Goal: Information Seeking & Learning: Learn about a topic

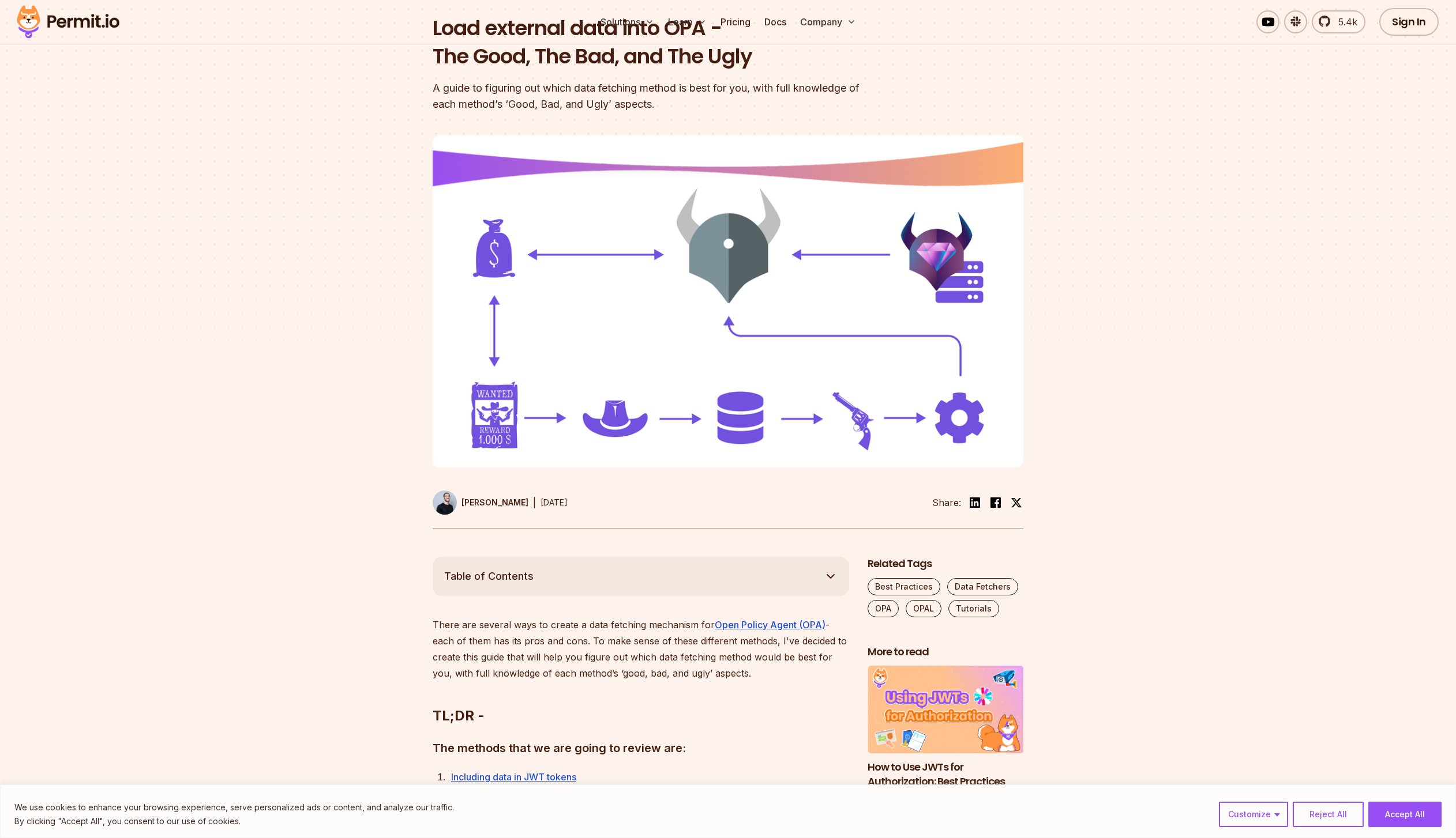
scroll to position [321, 0]
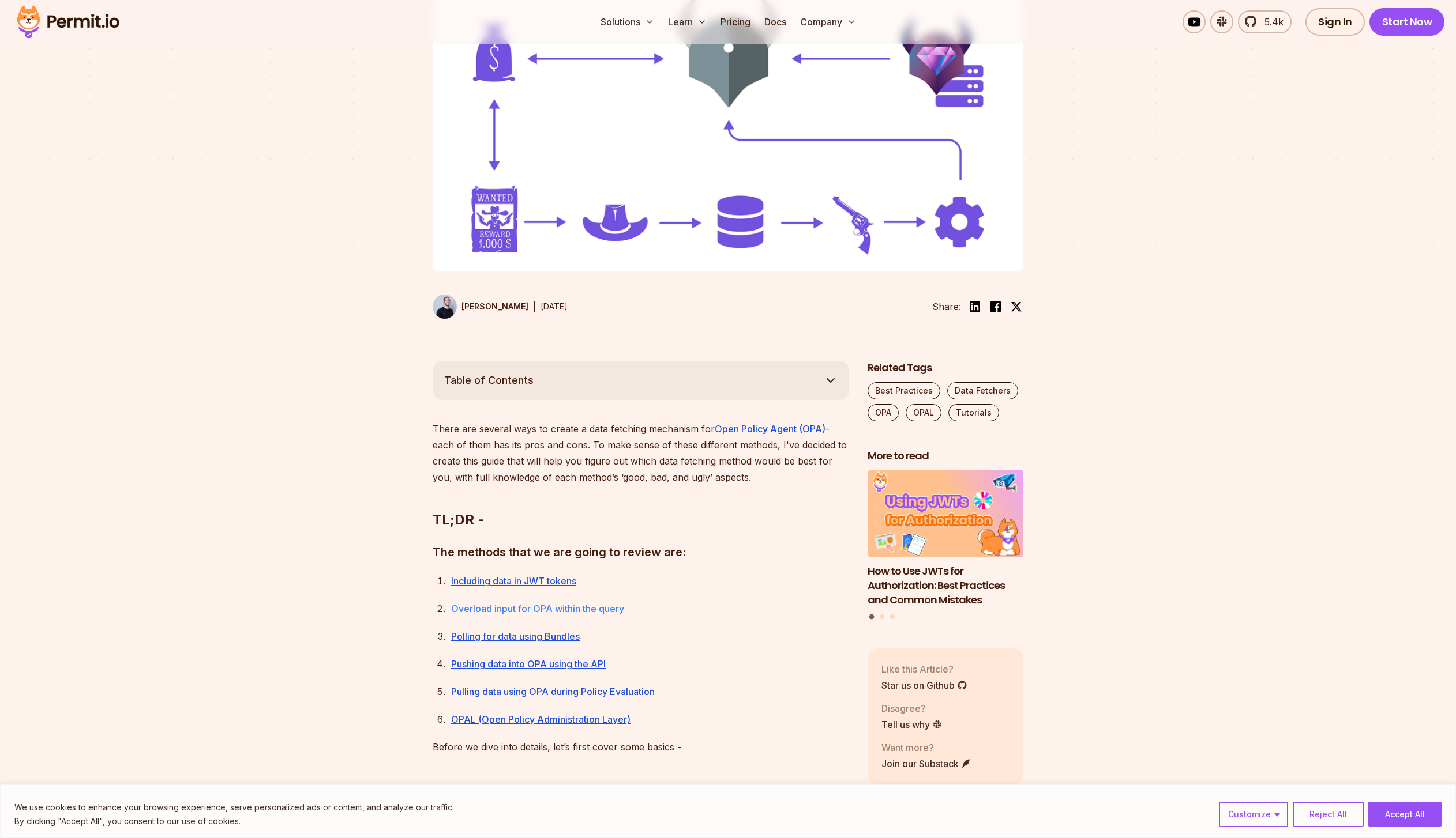
click at [546, 610] on link "Overload input for OPA within the query" at bounding box center [538, 608] width 173 height 12
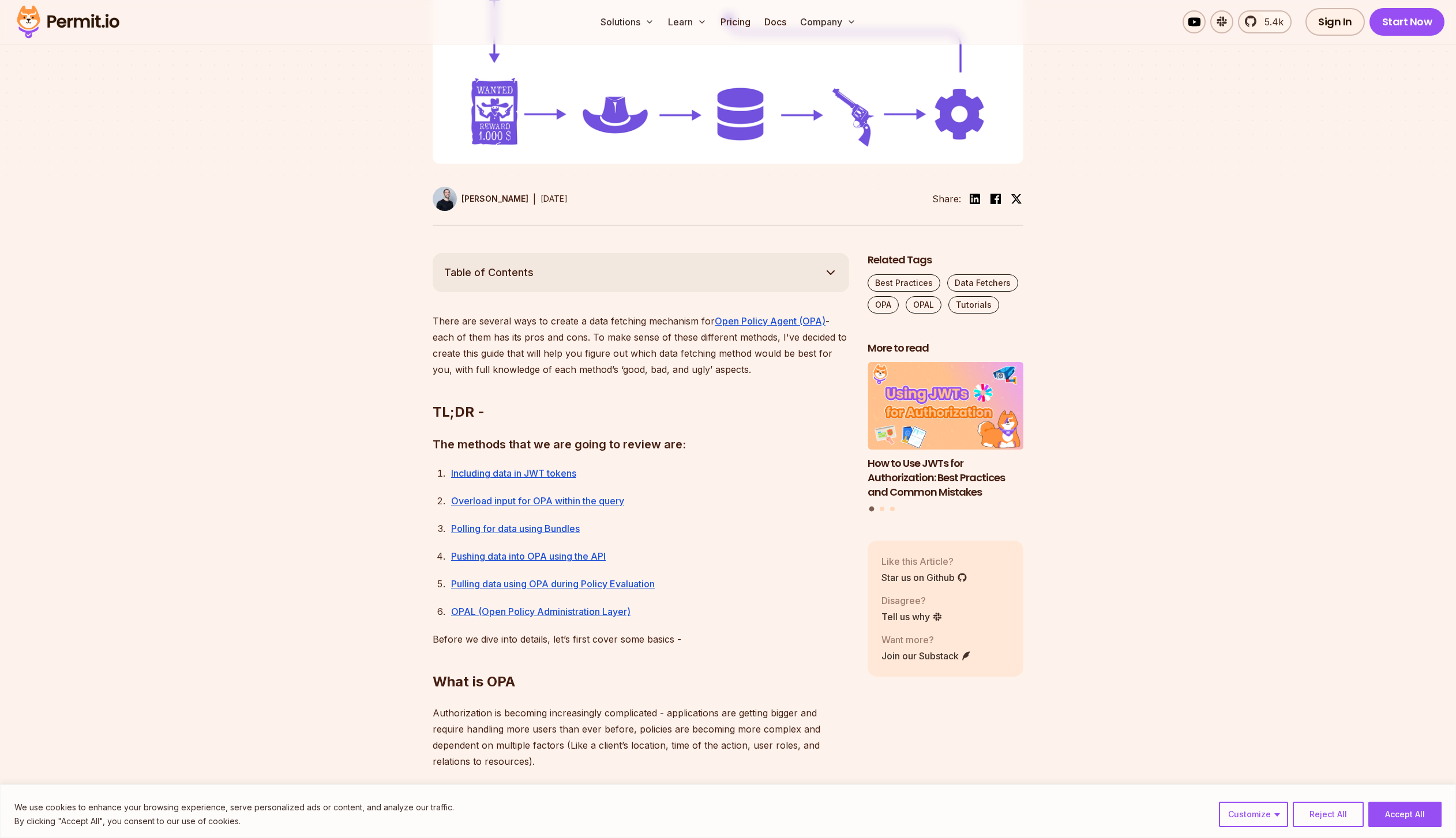
scroll to position [468, 0]
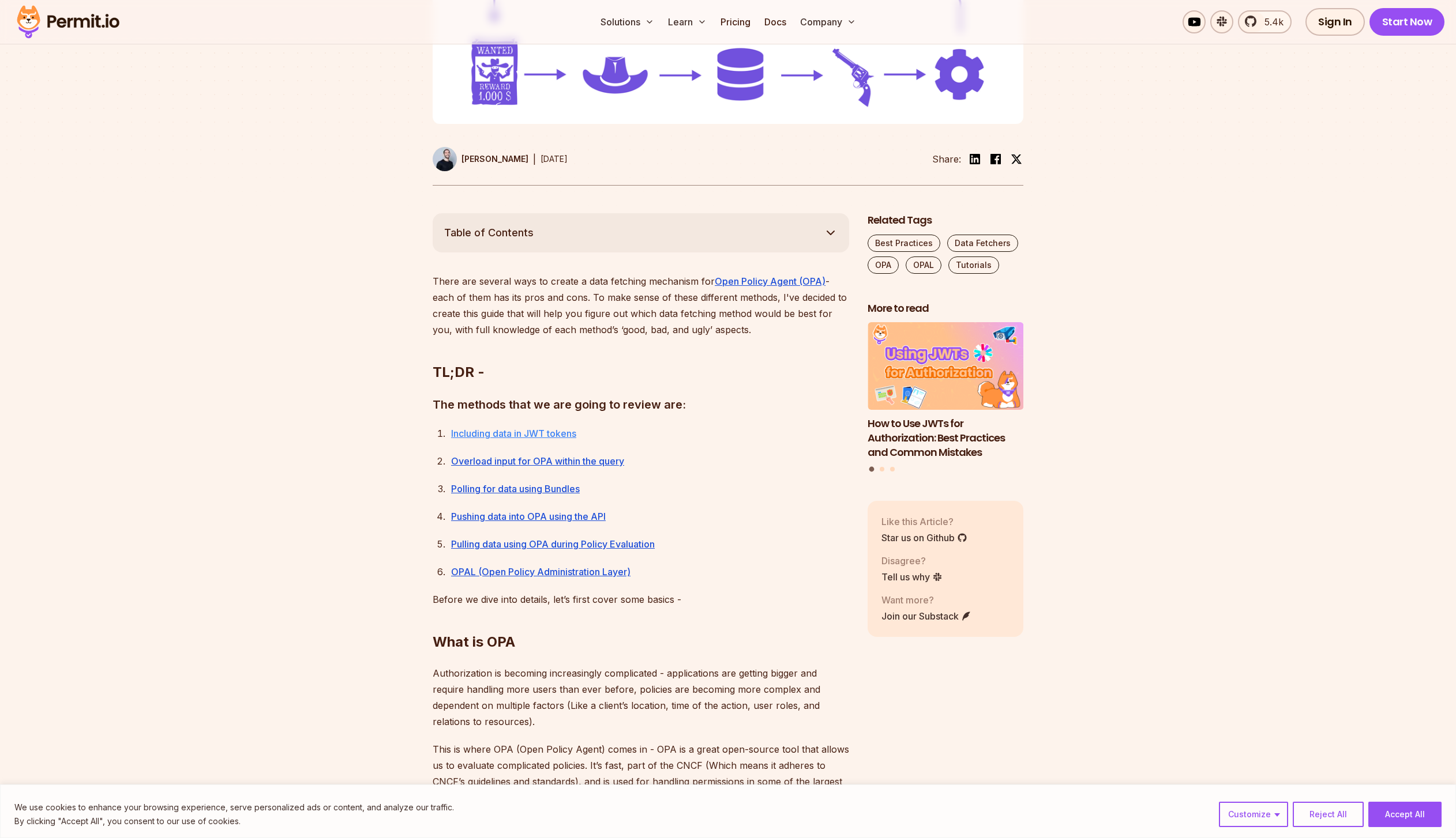
click at [541, 438] on link "Including data in JWT tokens" at bounding box center [513, 433] width 125 height 12
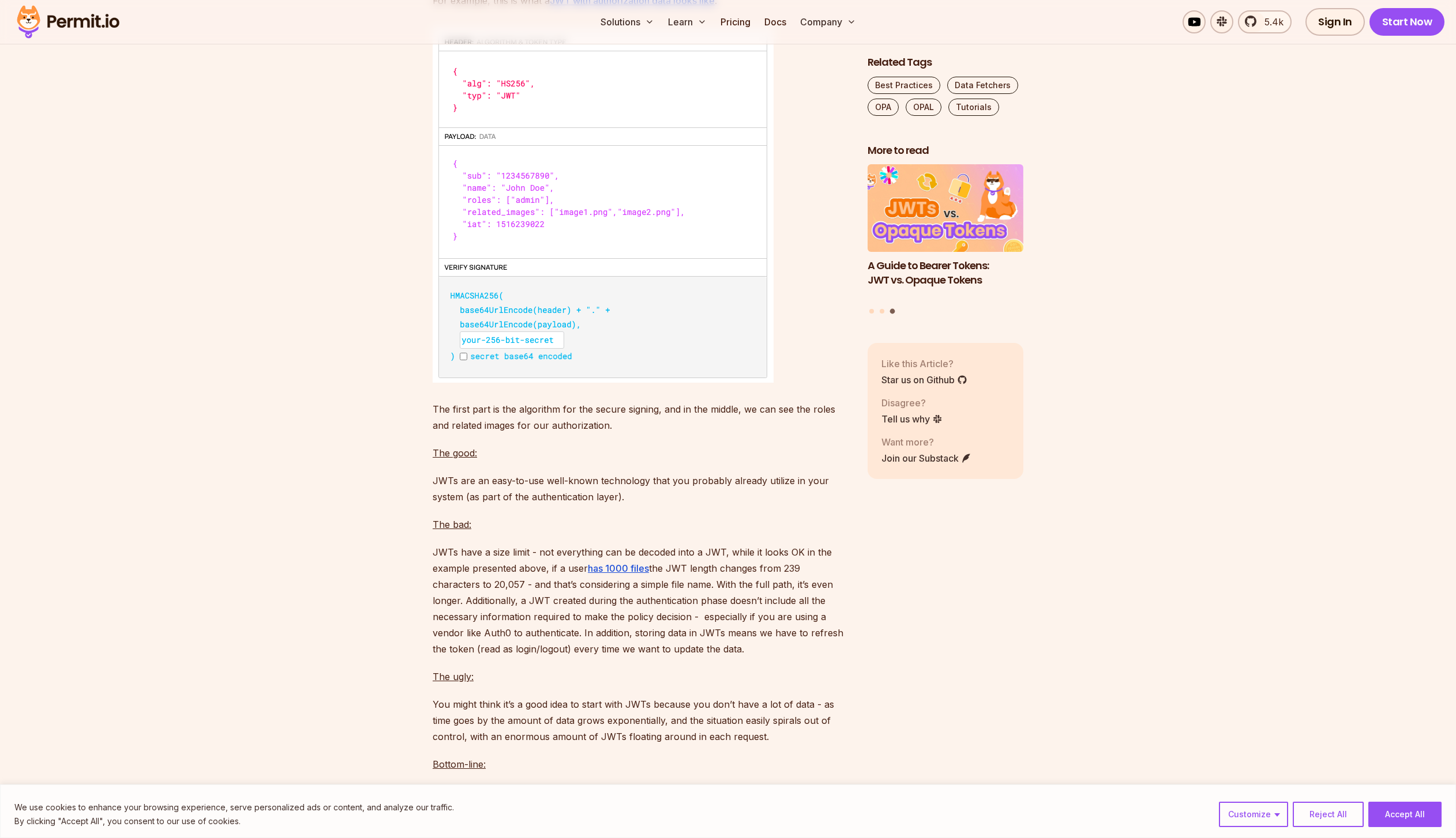
scroll to position [2561, 0]
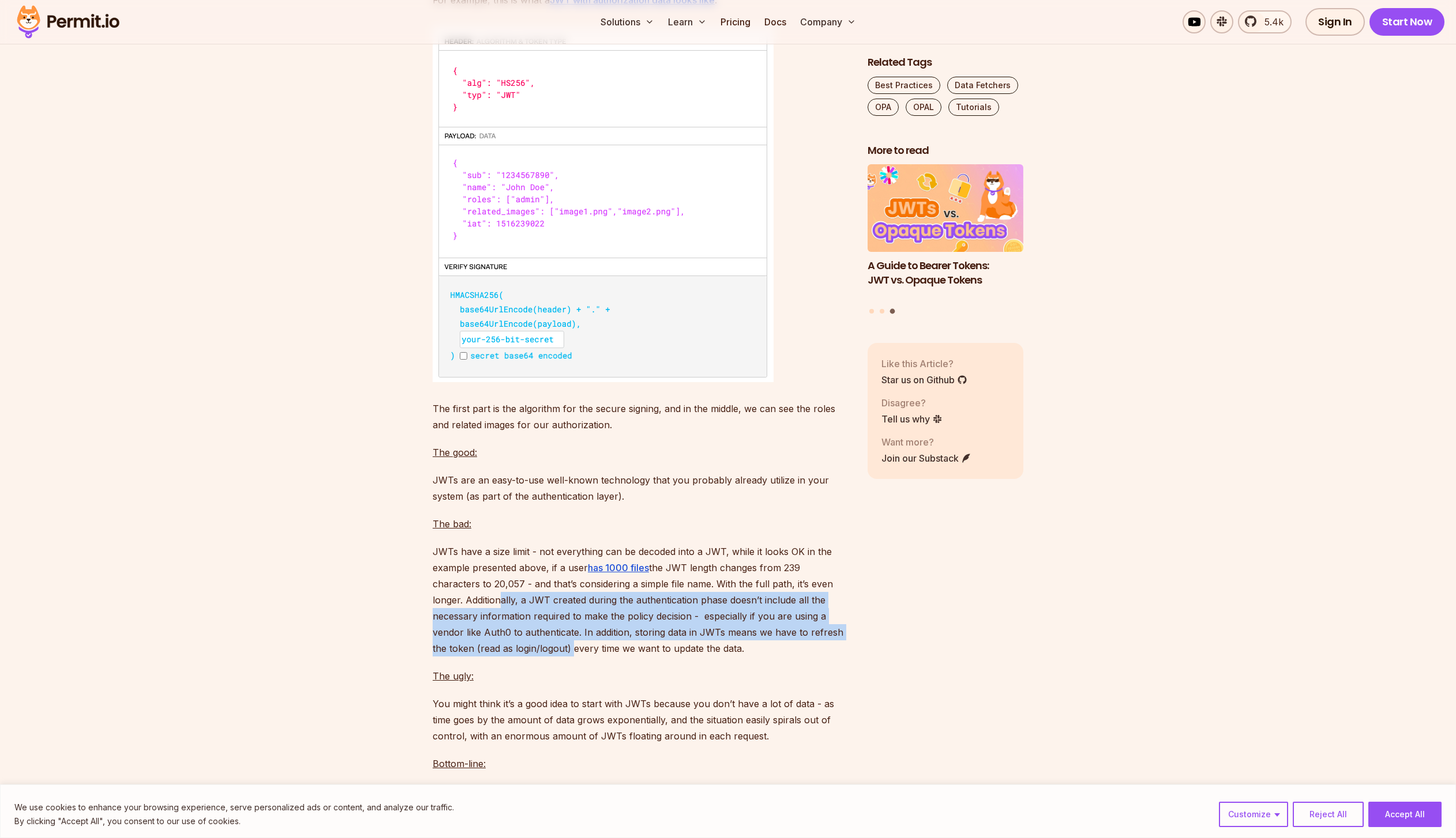
drag, startPoint x: 498, startPoint y: 598, endPoint x: 570, endPoint y: 642, distance: 84.4
click at [570, 642] on p "JWTs have a size limit - not everything can be decoded into a JWT, while it loo…" at bounding box center [640, 600] width 416 height 113
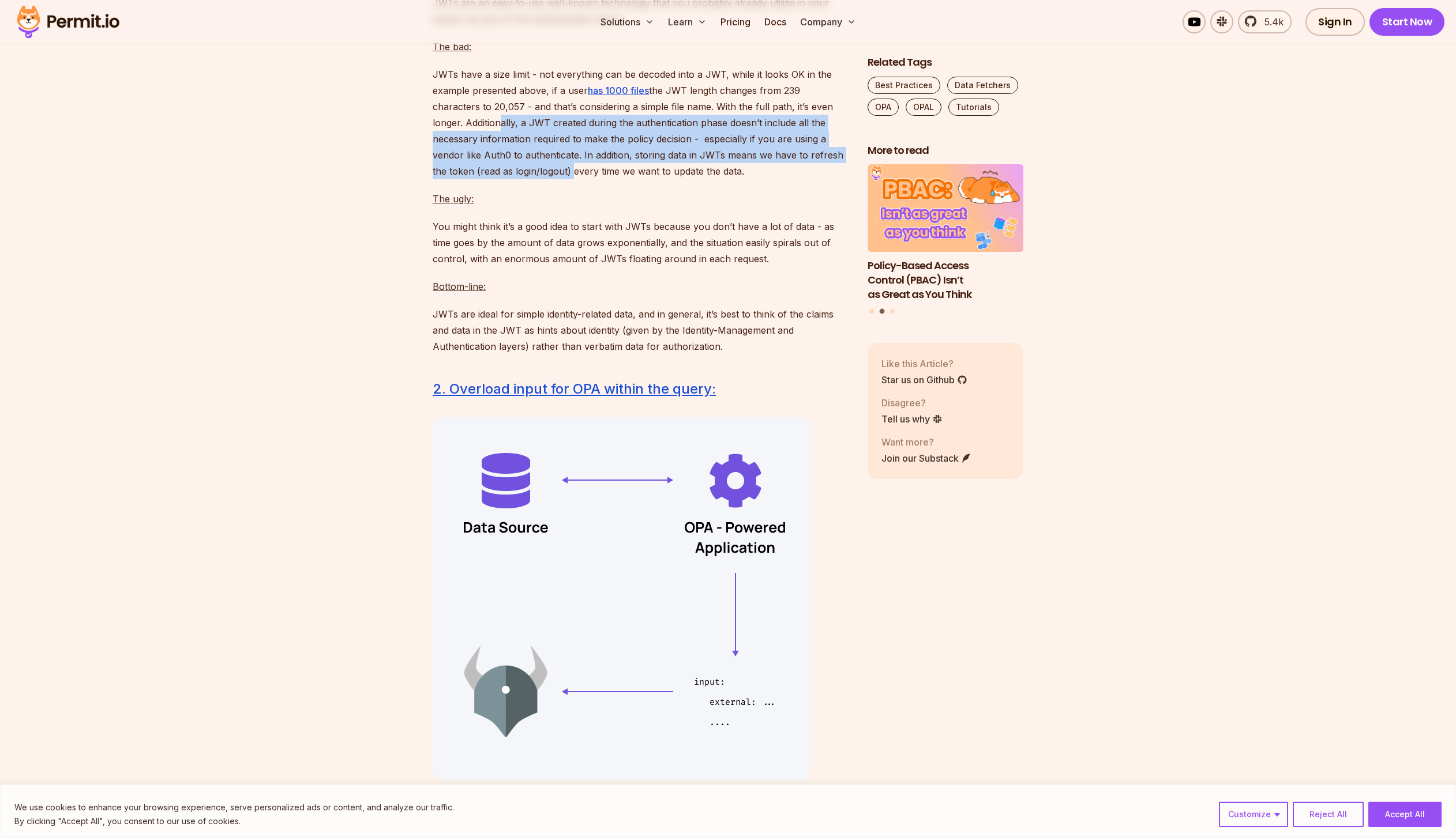
scroll to position [3222, 0]
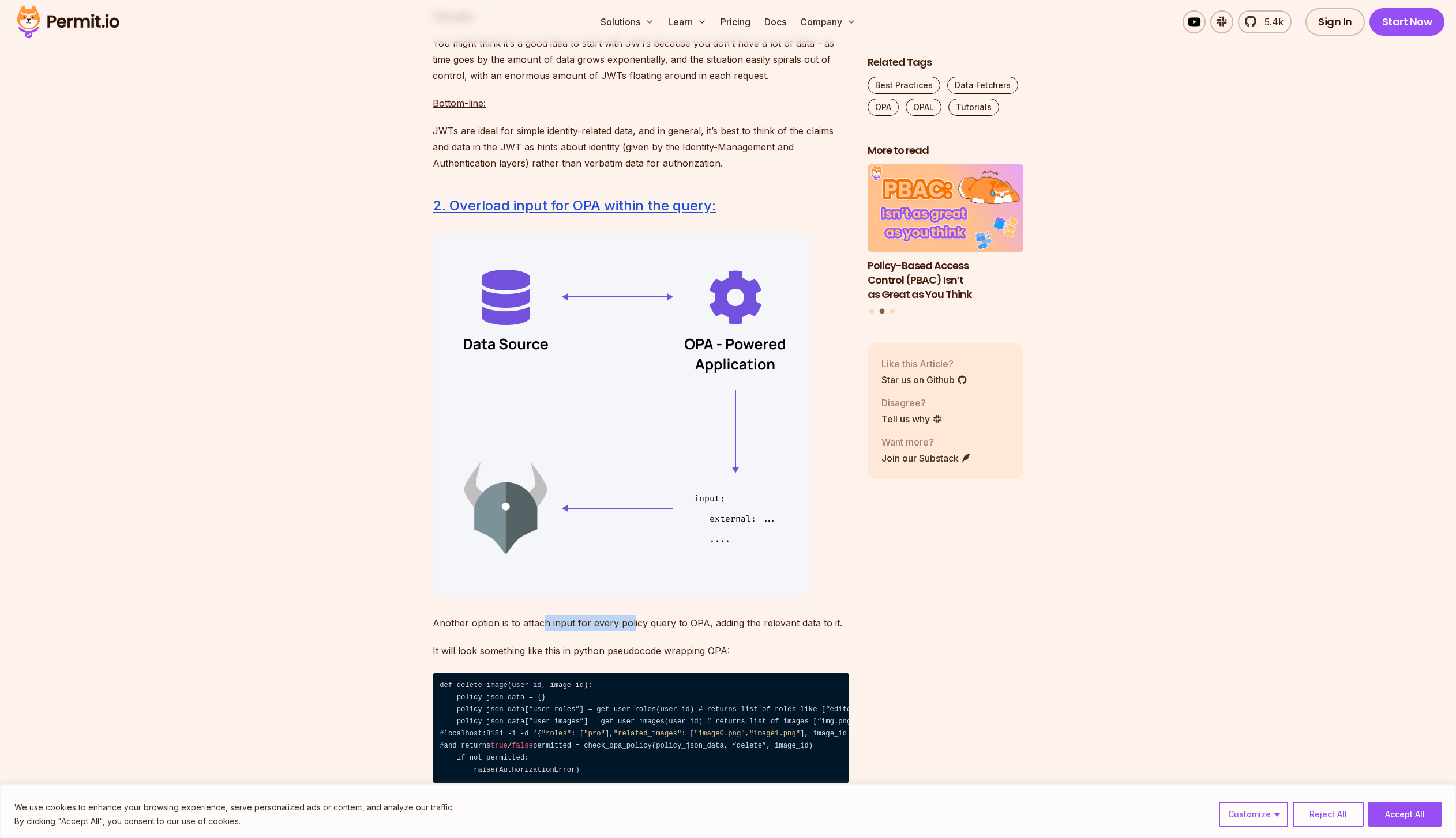
drag, startPoint x: 543, startPoint y: 623, endPoint x: 630, endPoint y: 625, distance: 87.0
click at [630, 625] on p "Another option is to attach input for every policy query to OPA, adding the rel…" at bounding box center [640, 623] width 416 height 16
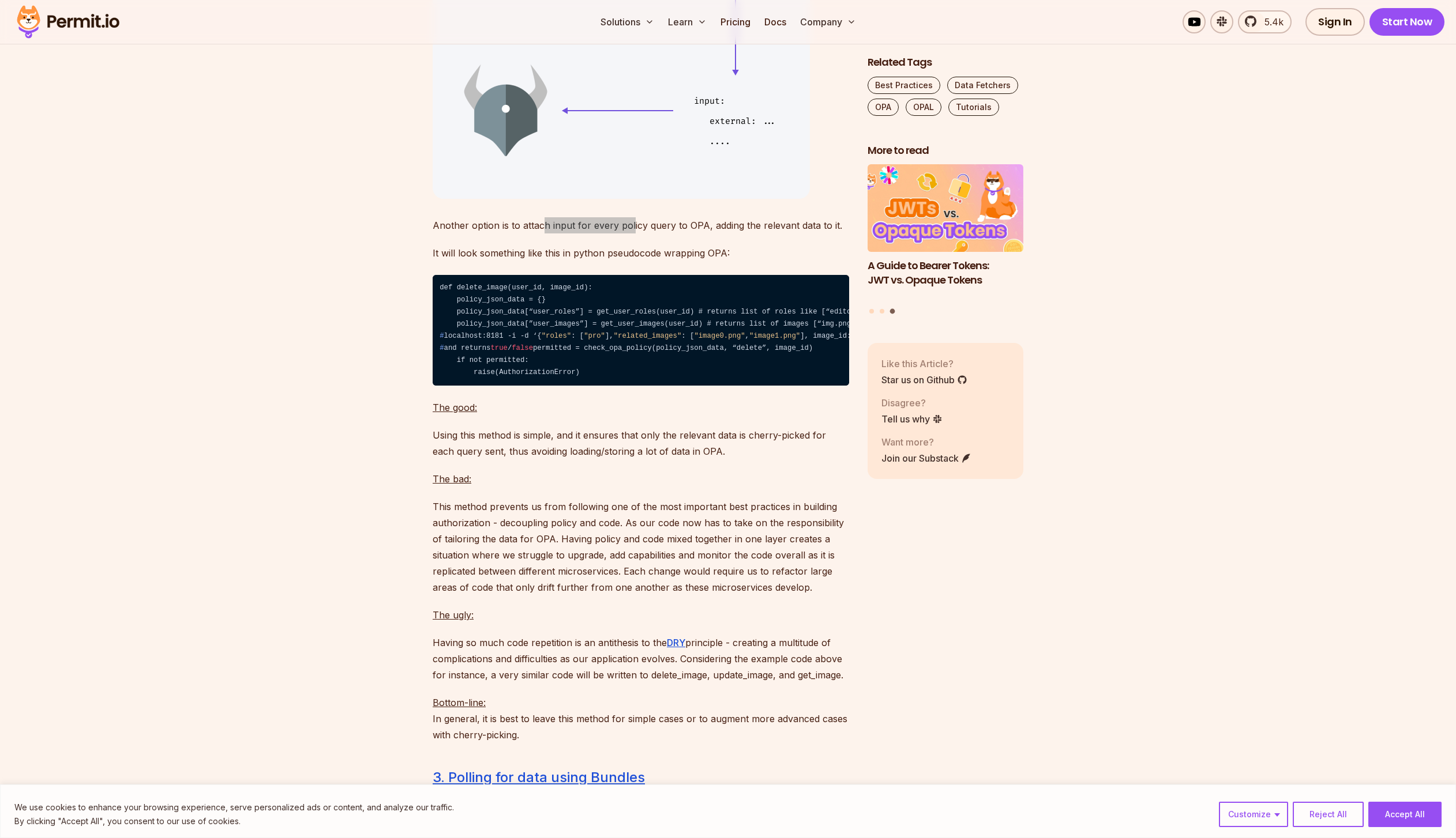
scroll to position [3621, 0]
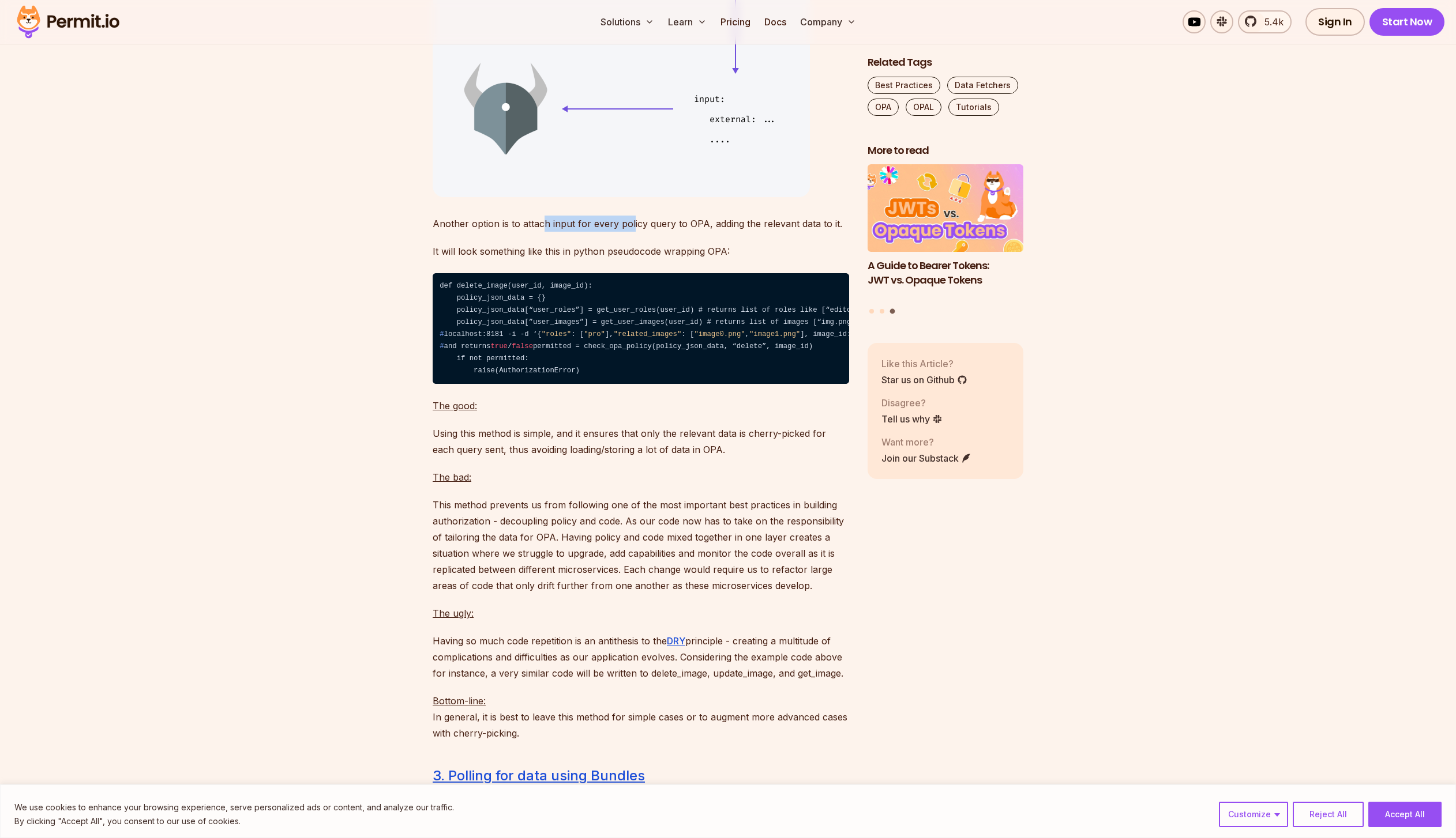
drag, startPoint x: 721, startPoint y: 493, endPoint x: 473, endPoint y: 477, distance: 248.5
click at [473, 458] on p "Using this method is simple, and it ensures that only the relevant data is cher…" at bounding box center [640, 441] width 416 height 32
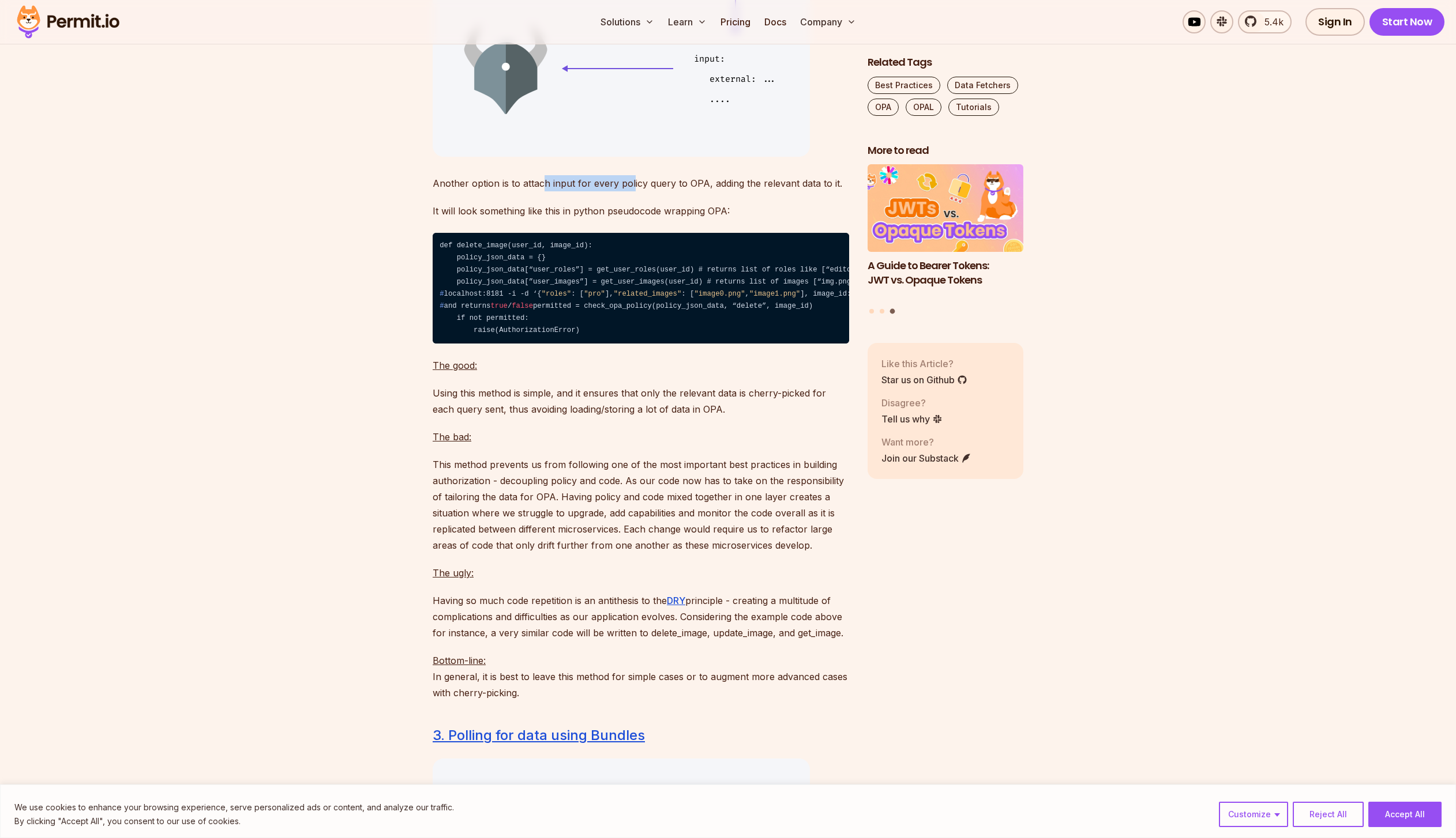
scroll to position [3663, 0]
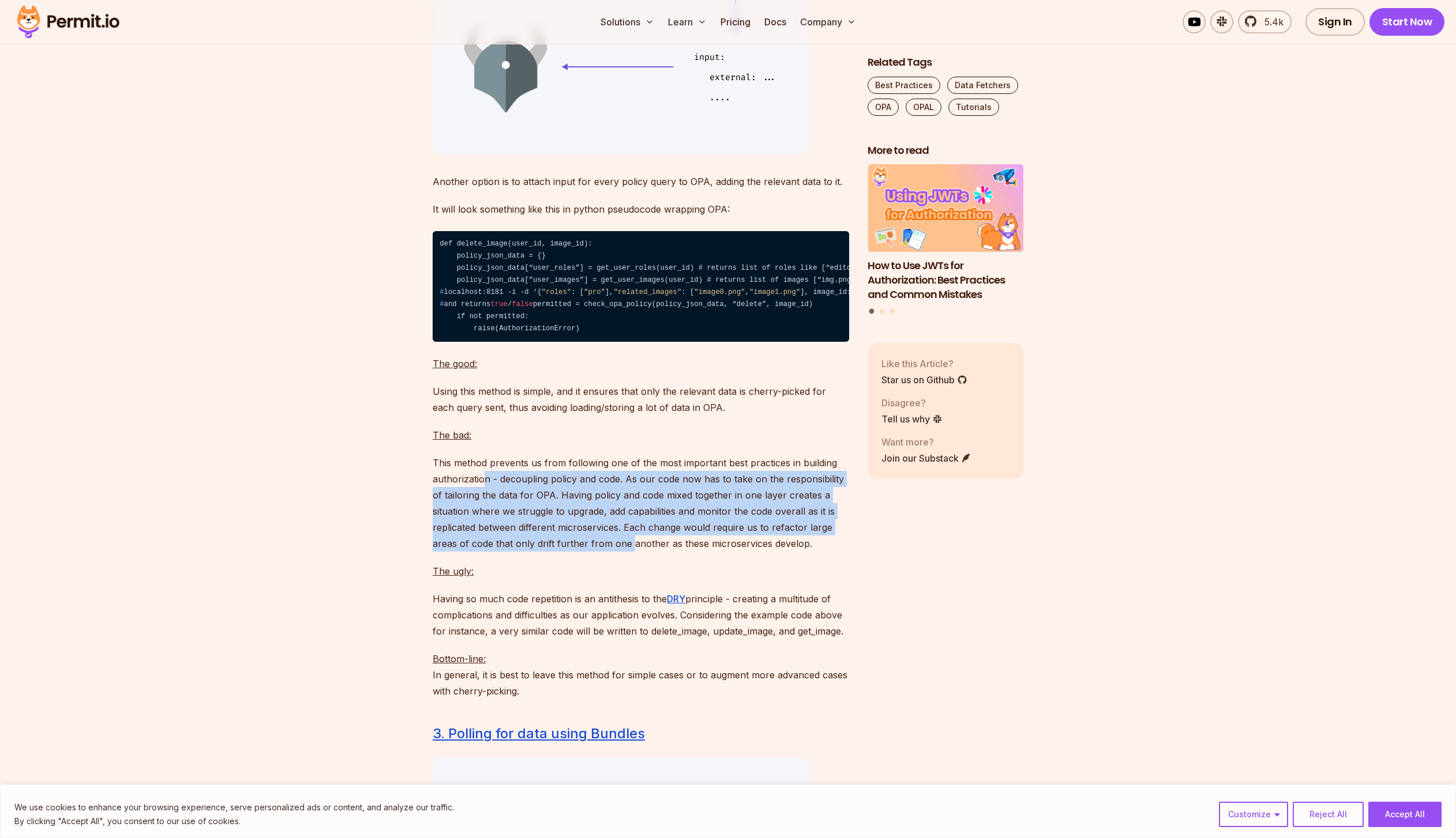
drag, startPoint x: 486, startPoint y: 511, endPoint x: 630, endPoint y: 584, distance: 161.4
click at [630, 552] on p "This method prevents us from following one of the most important best practices…" at bounding box center [640, 503] width 416 height 97
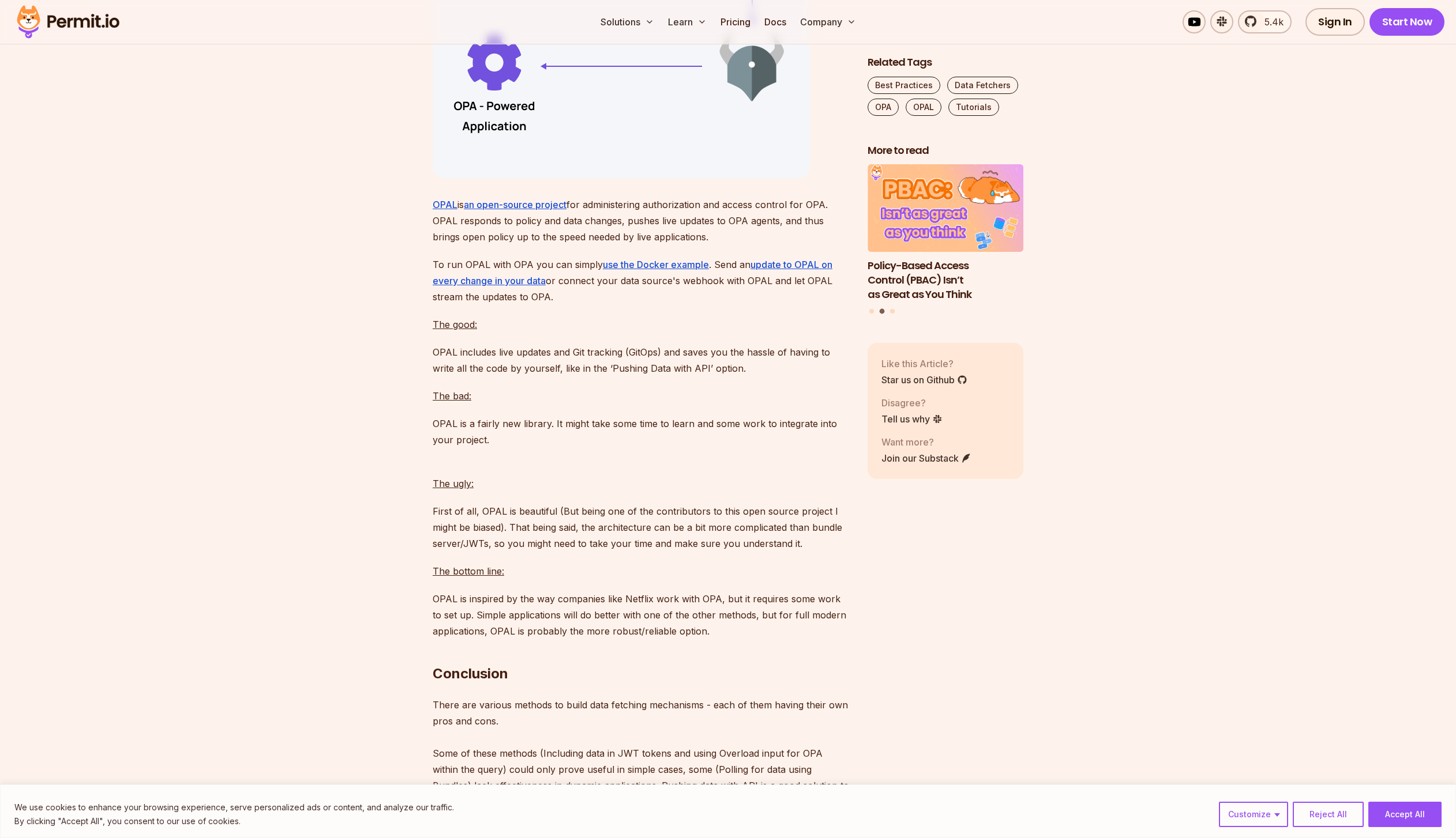
scroll to position [7597, 0]
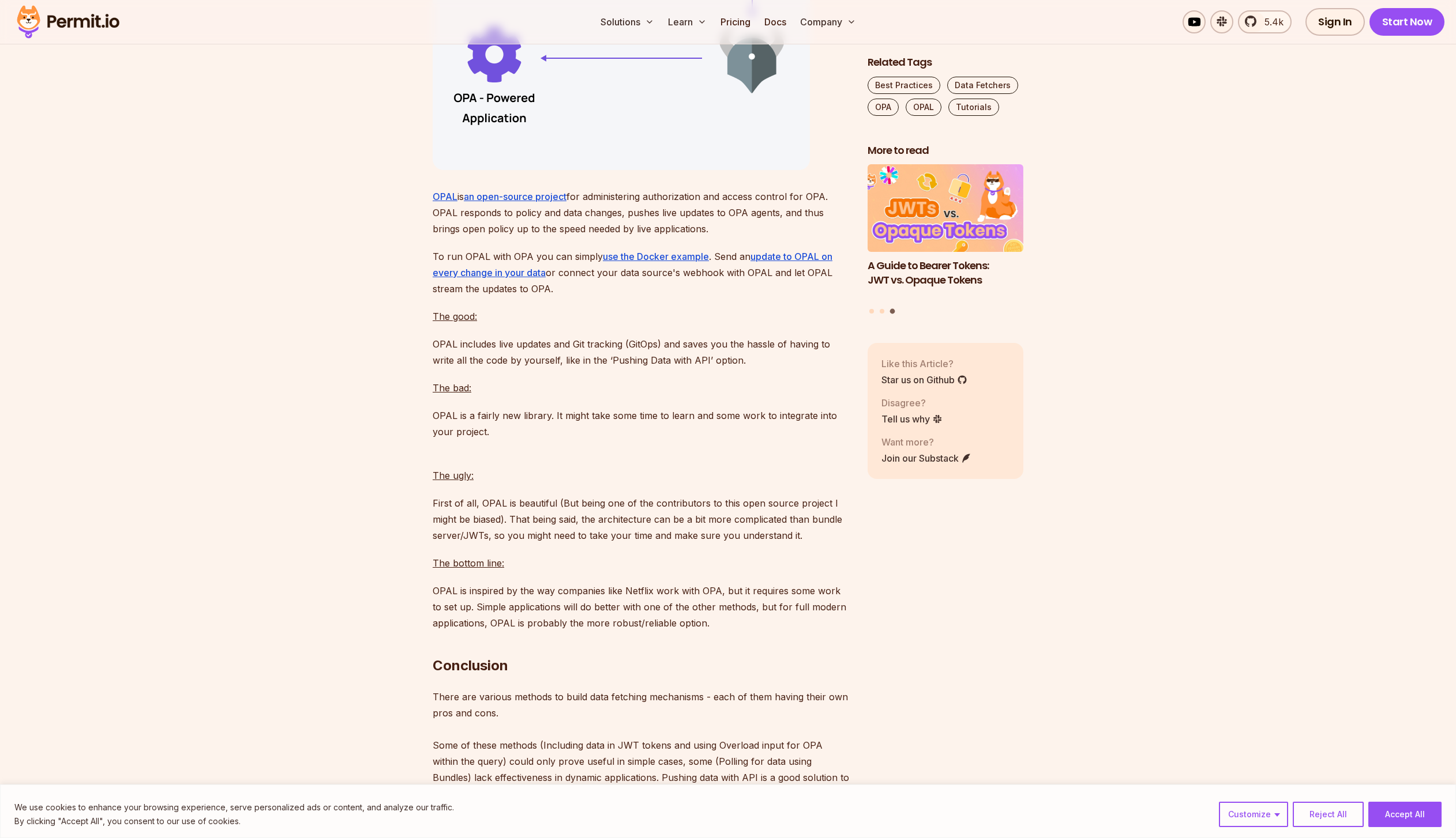
click at [598, 544] on p "First of all, OPAL is beautiful (But being one of the contributors to this open…" at bounding box center [640, 519] width 416 height 48
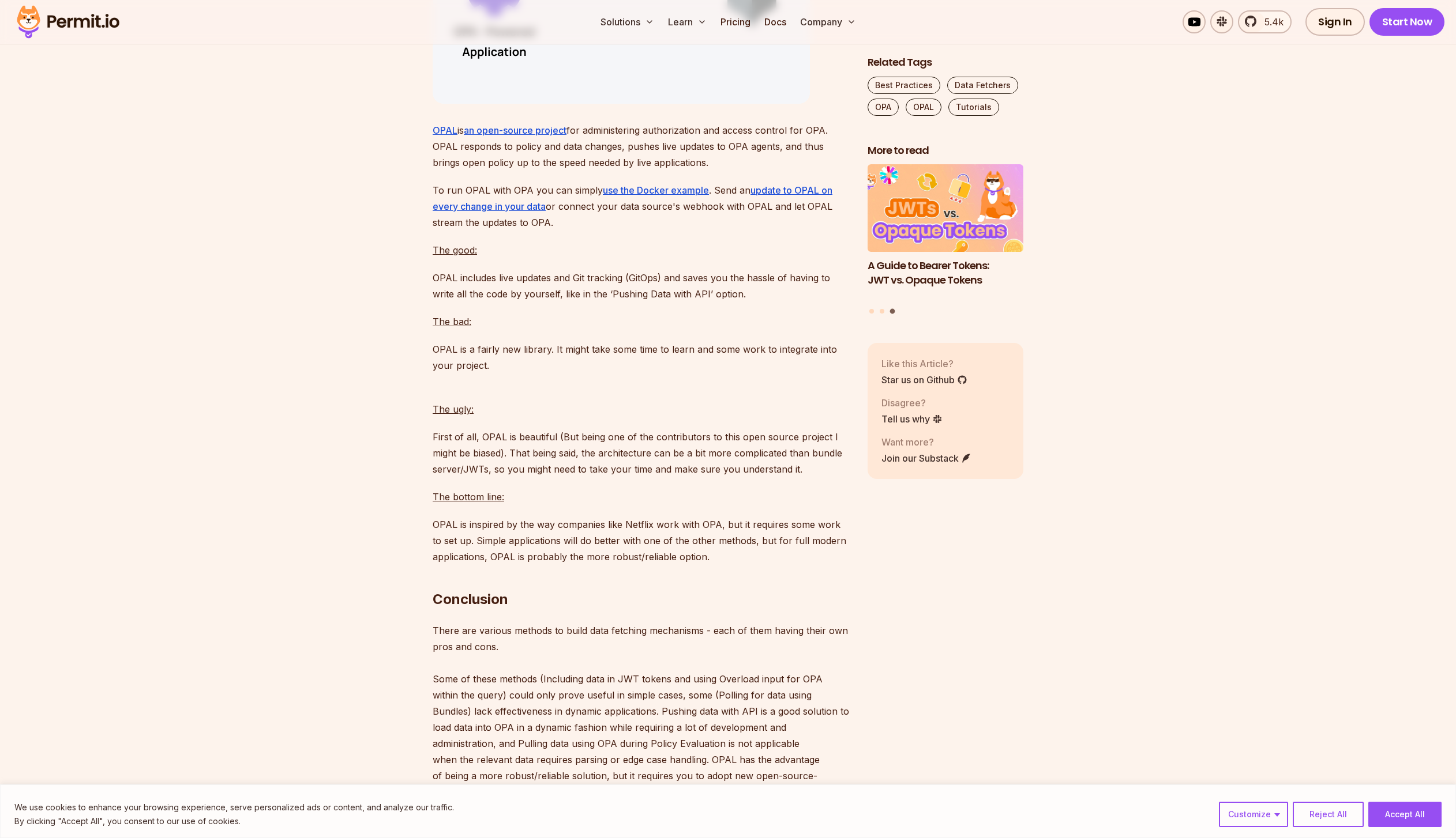
scroll to position [7579, 0]
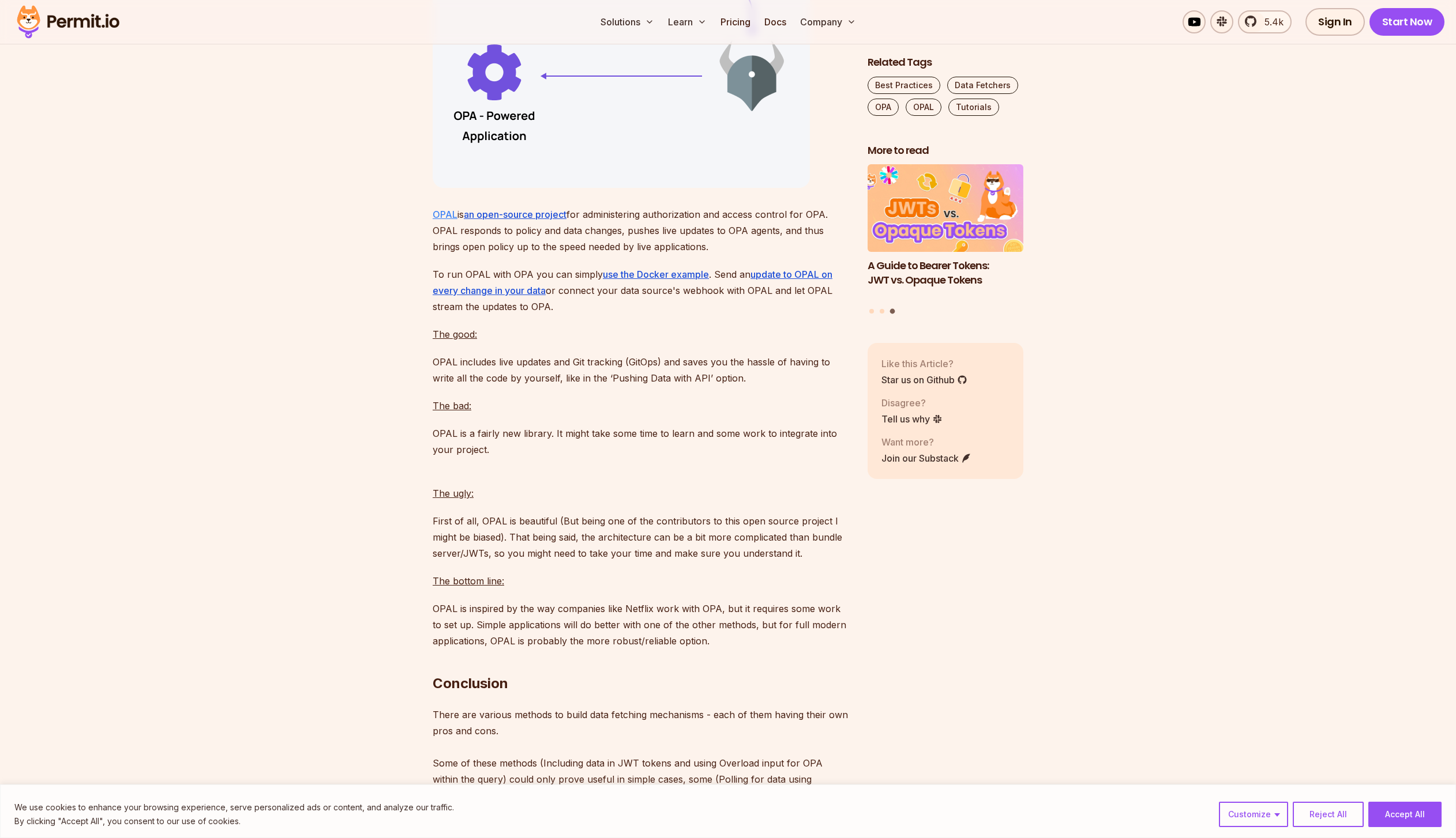
click at [444, 220] on link "OPAL" at bounding box center [444, 214] width 25 height 12
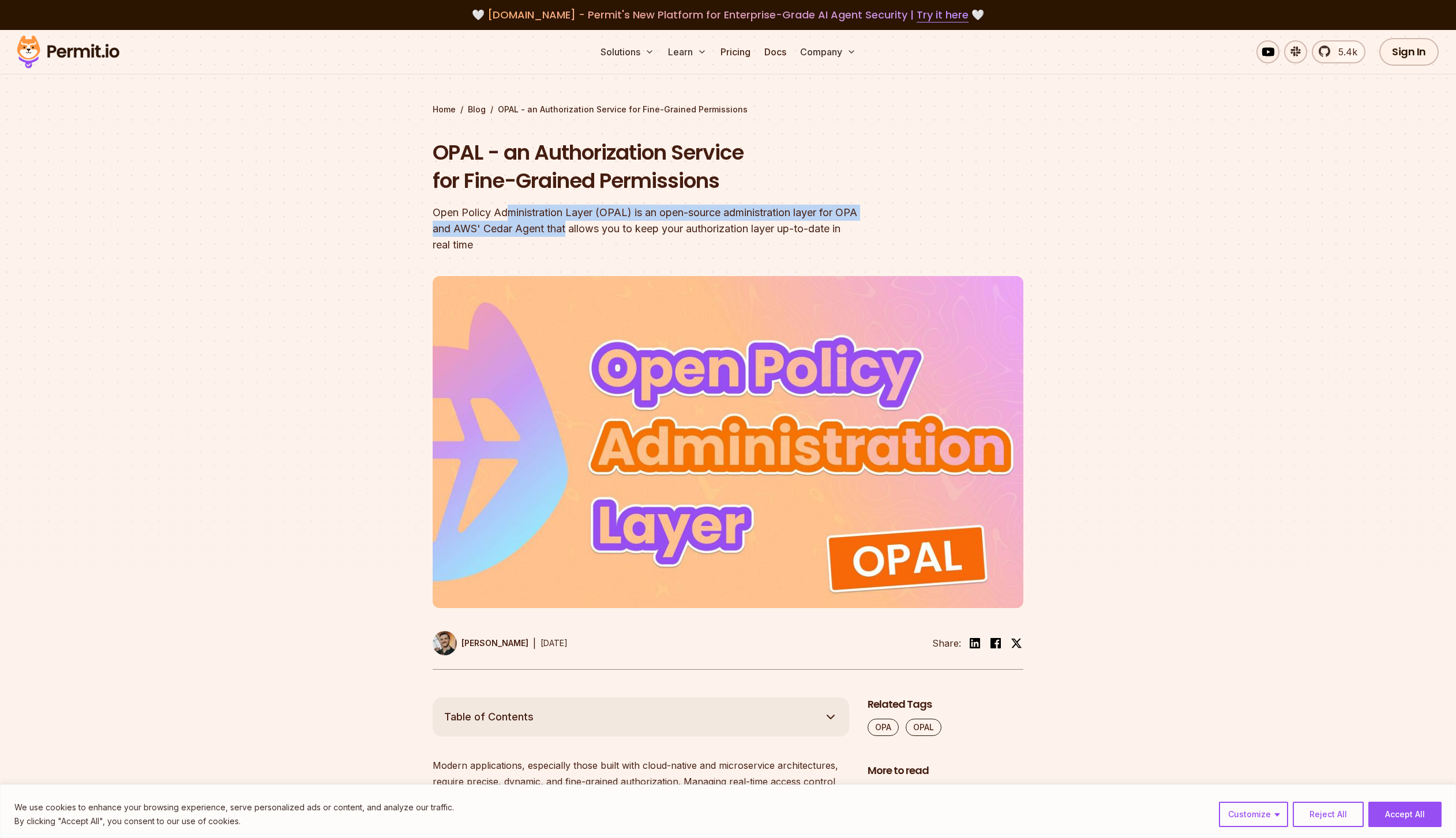
drag, startPoint x: 507, startPoint y: 218, endPoint x: 568, endPoint y: 236, distance: 63.6
click at [568, 236] on div "Open Policy Administration Layer (OPAL) is an open-source administration layer …" at bounding box center [654, 229] width 443 height 48
click at [597, 246] on div "Open Policy Administration Layer (OPAL) is an open-source administration layer …" at bounding box center [654, 229] width 443 height 48
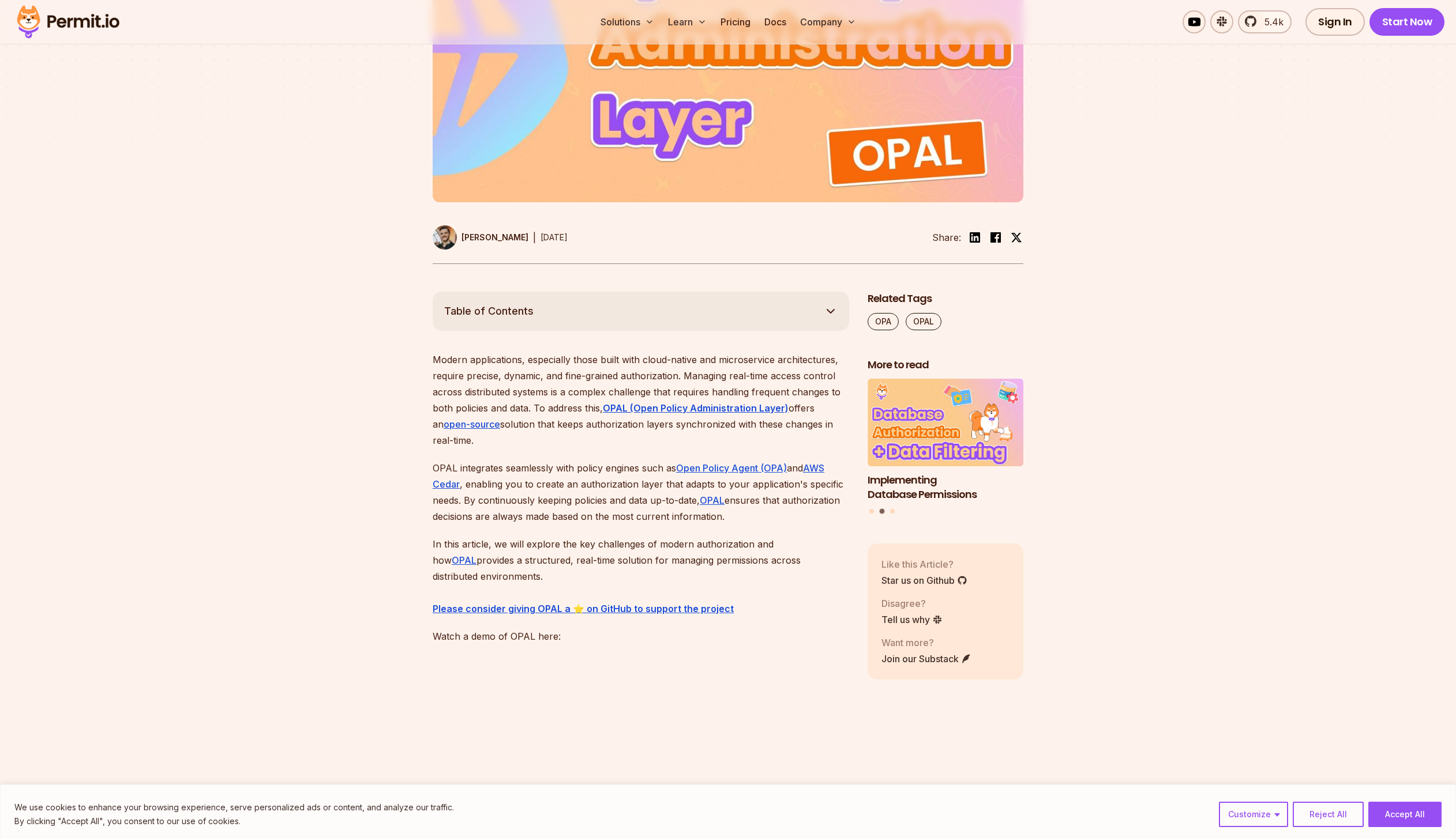
scroll to position [407, 0]
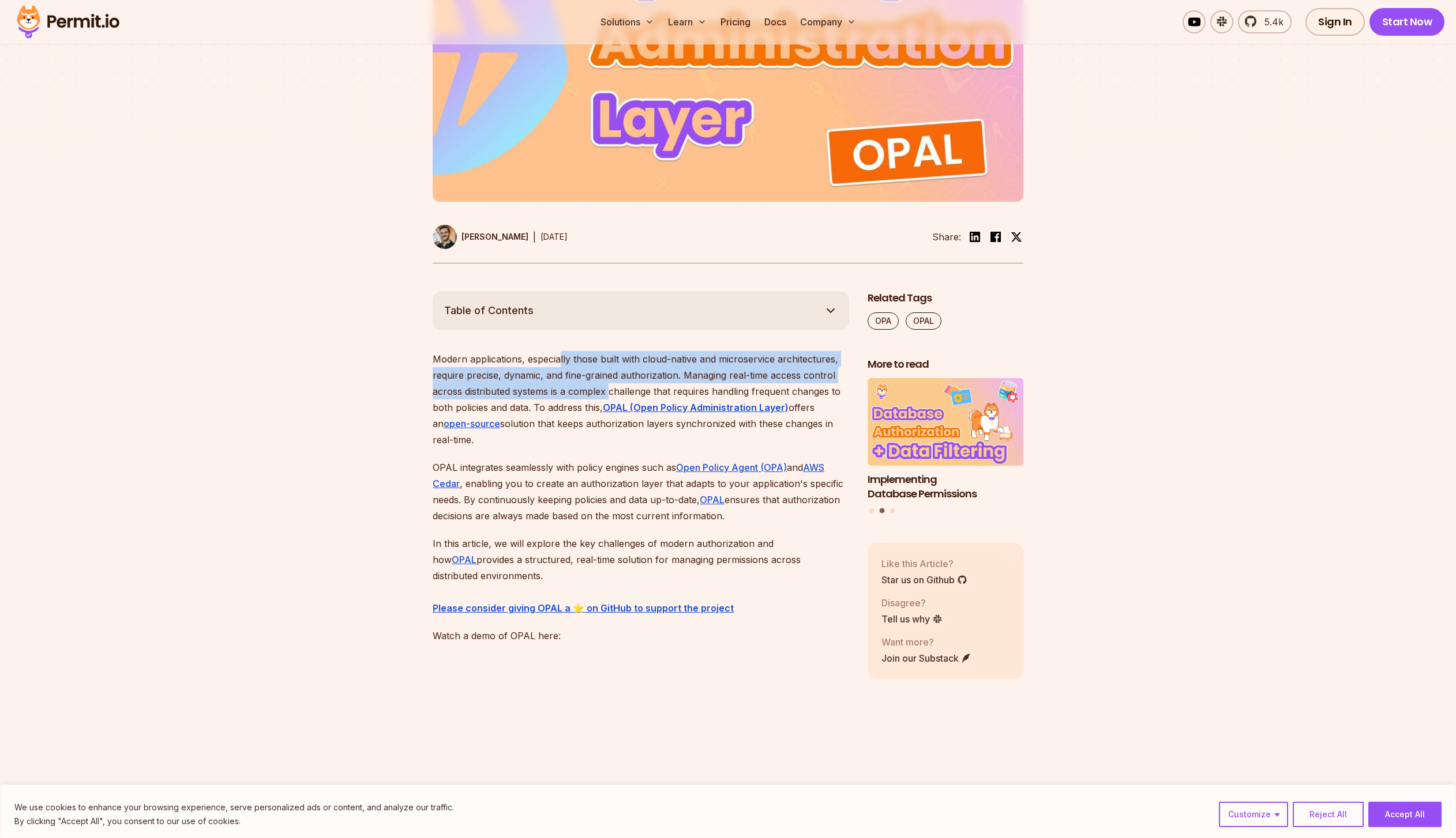
drag, startPoint x: 561, startPoint y: 361, endPoint x: 609, endPoint y: 399, distance: 61.2
click at [609, 399] on p "Modern applications, especially those built with cloud-native and microservice …" at bounding box center [640, 399] width 416 height 97
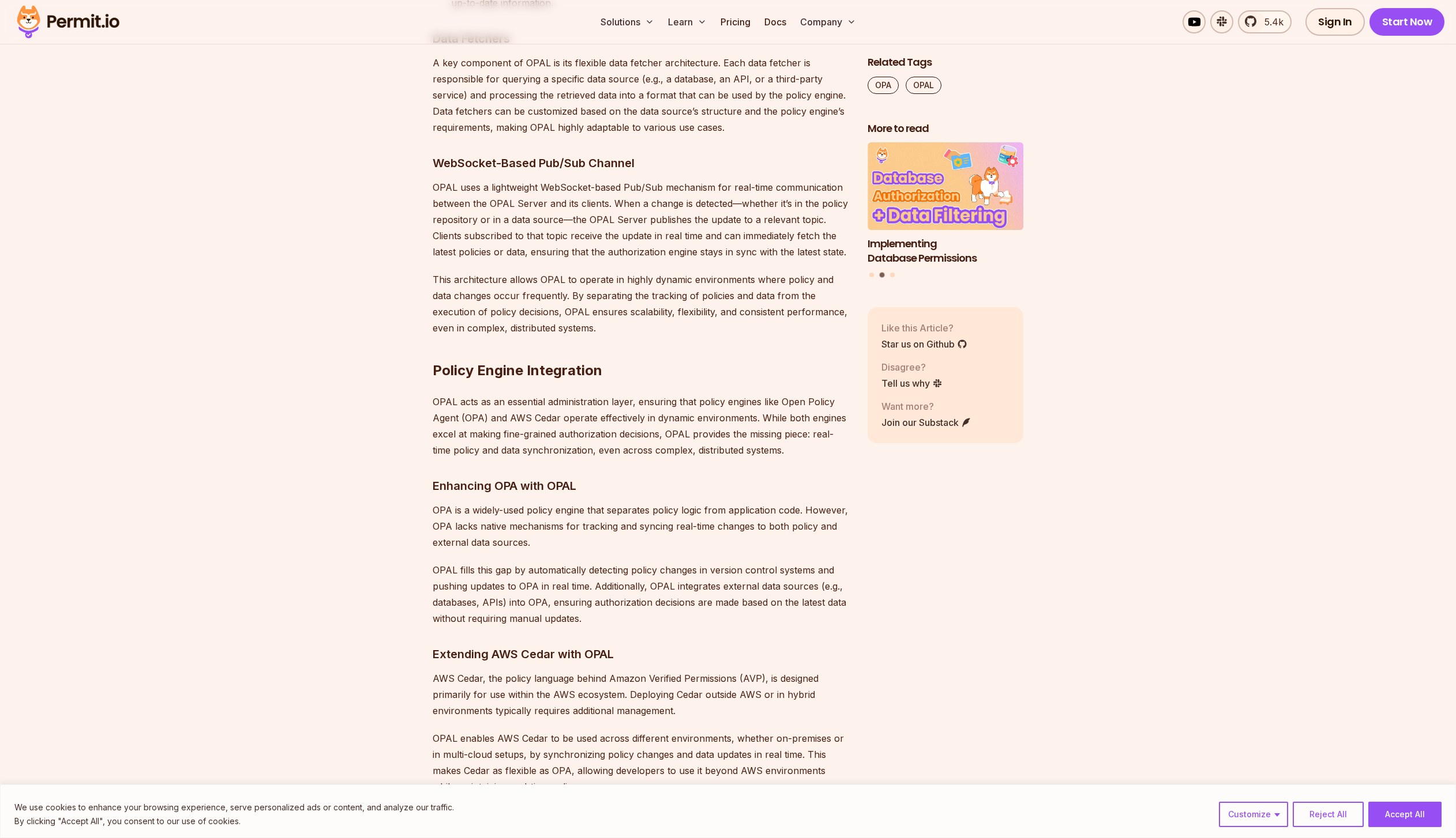
scroll to position [5179, 0]
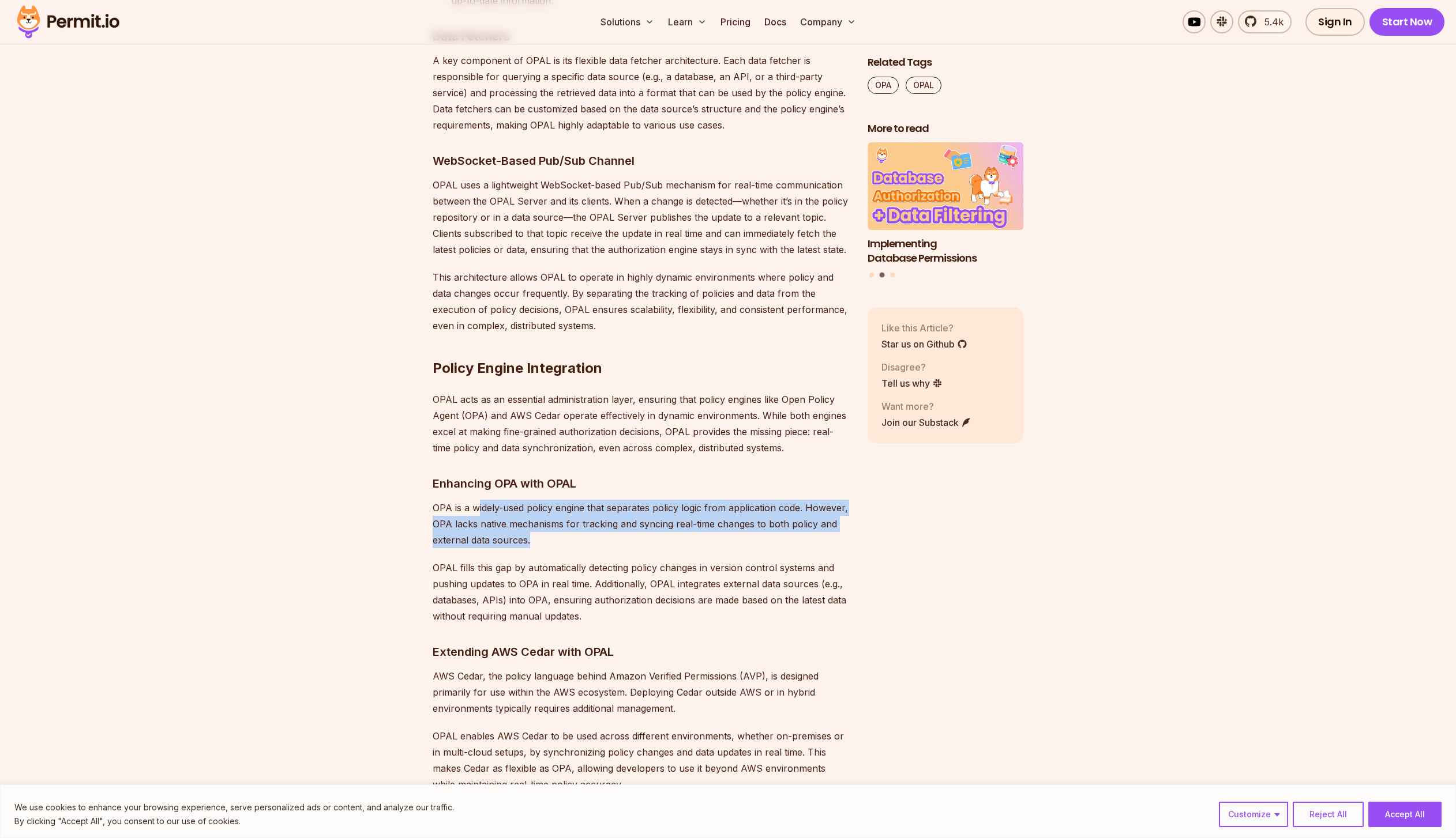
drag, startPoint x: 476, startPoint y: 461, endPoint x: 561, endPoint y: 489, distance: 89.5
click at [561, 500] on p "OPA is a widely-used policy engine that separates policy logic from application…" at bounding box center [640, 524] width 416 height 48
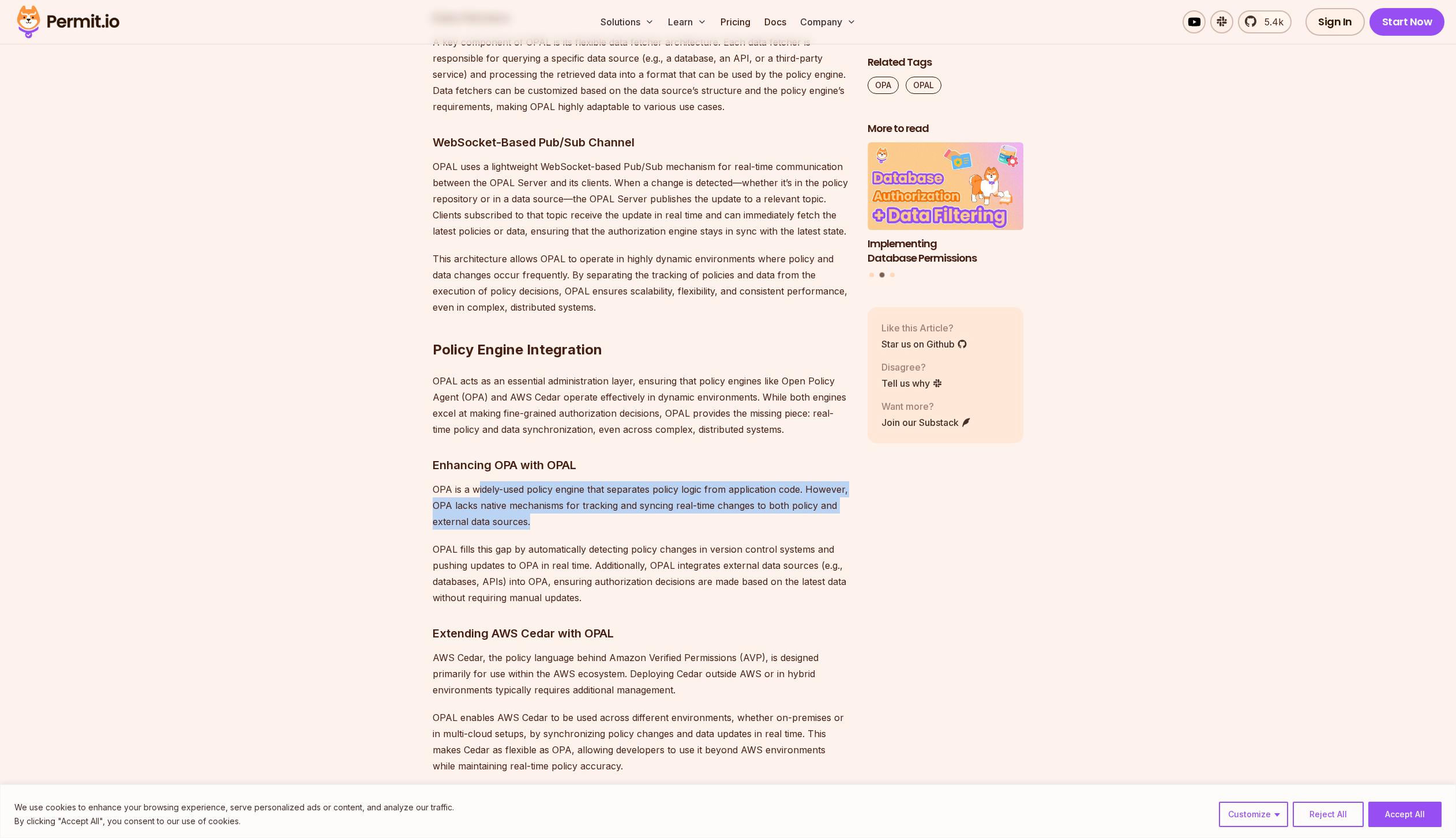
scroll to position [5204, 0]
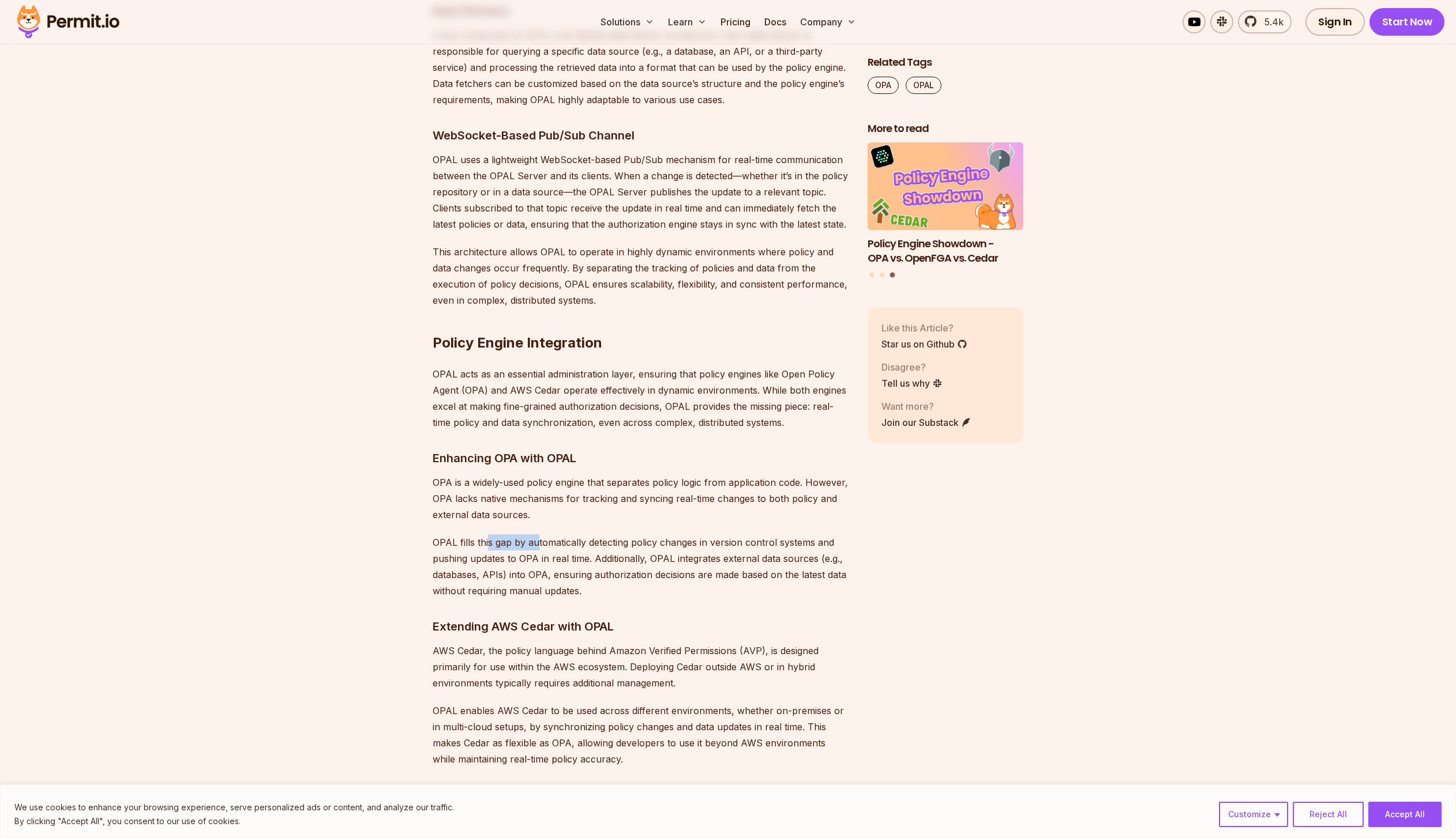
drag, startPoint x: 487, startPoint y: 495, endPoint x: 536, endPoint y: 495, distance: 49.0
click at [536, 534] on p "OPAL fills this gap by automatically detecting policy changes in version contro…" at bounding box center [640, 567] width 416 height 65
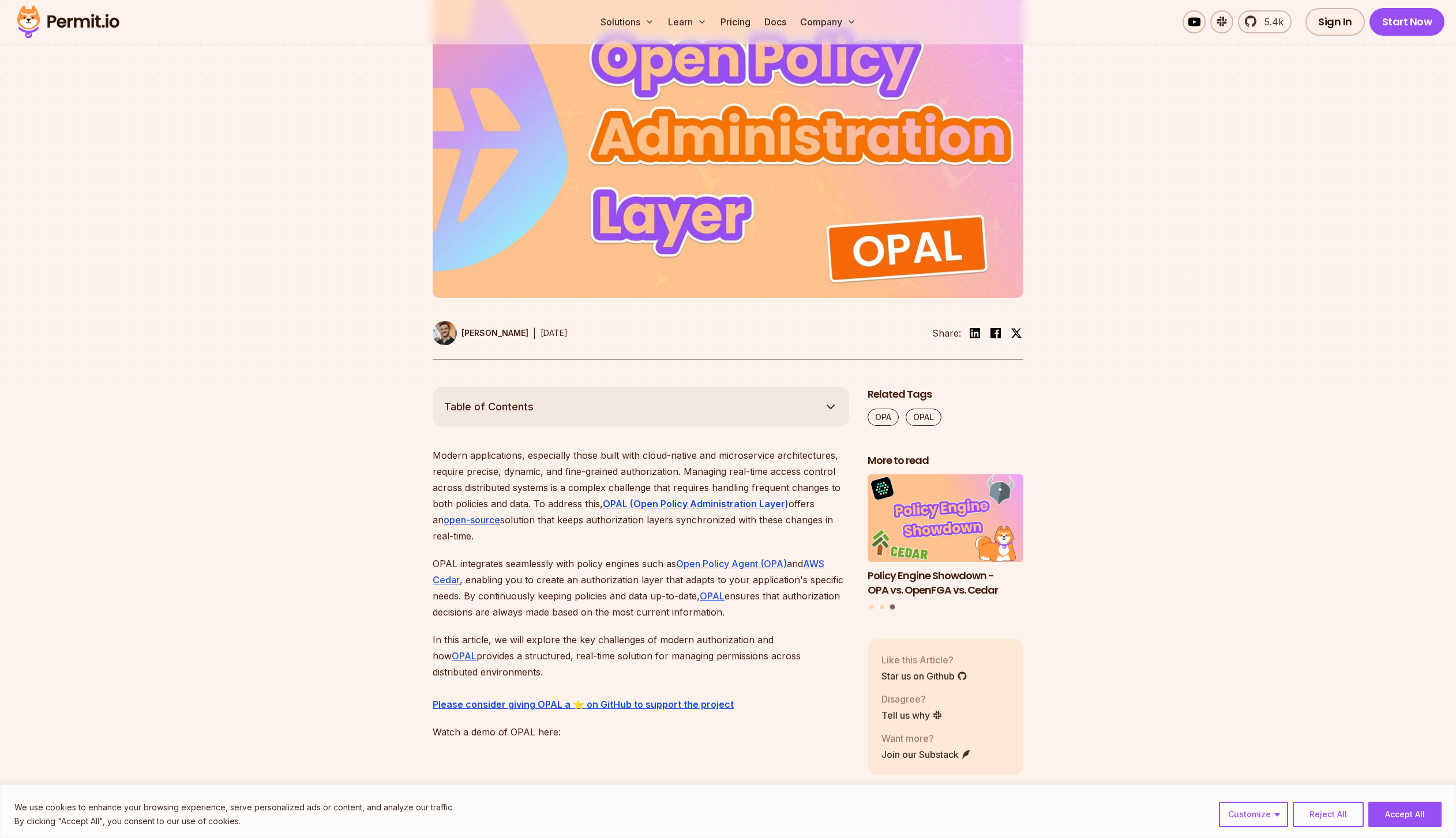
scroll to position [313, 0]
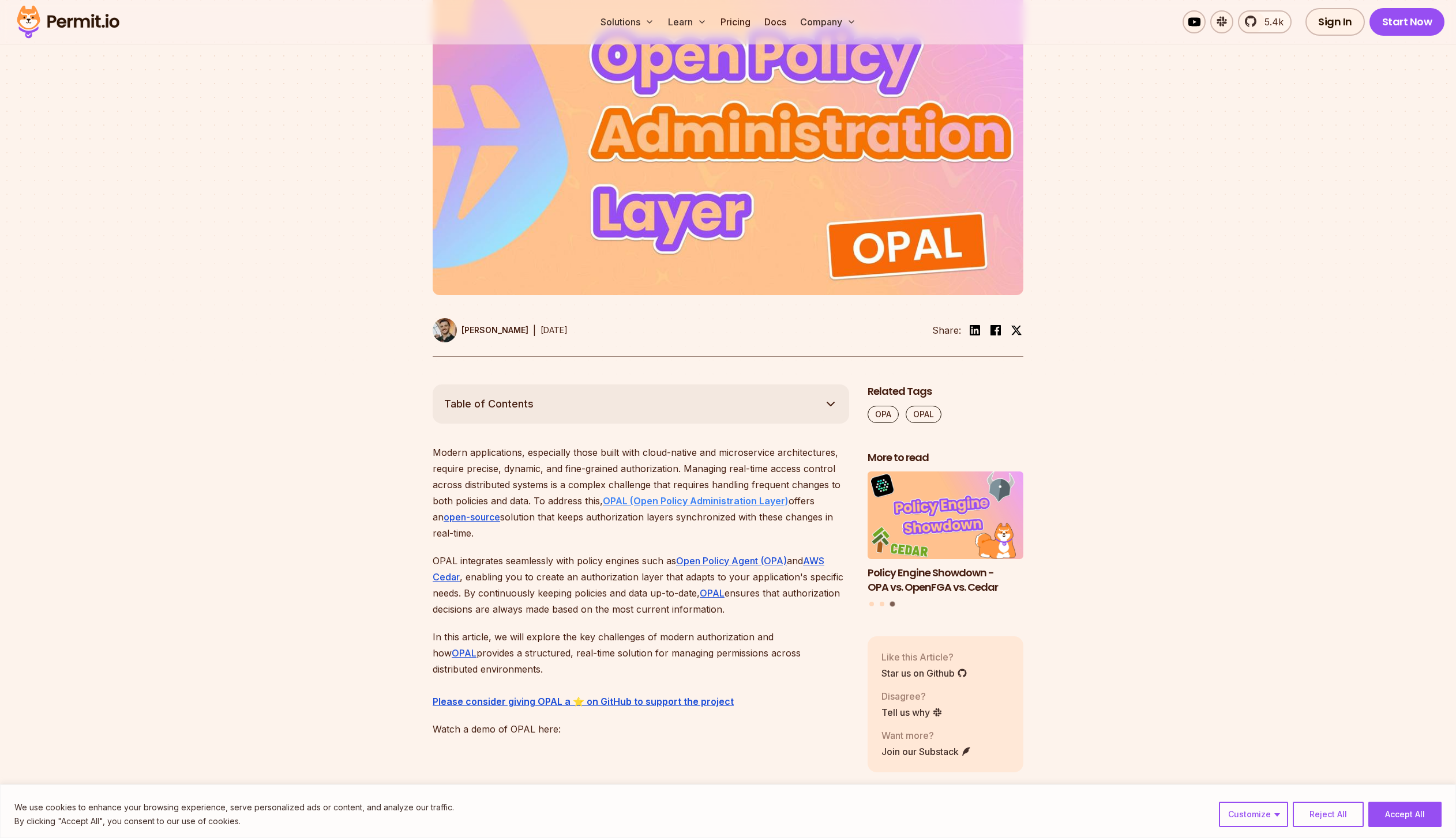
click at [698, 505] on strong "OPAL (Open Policy Administration Layer)" at bounding box center [695, 501] width 186 height 12
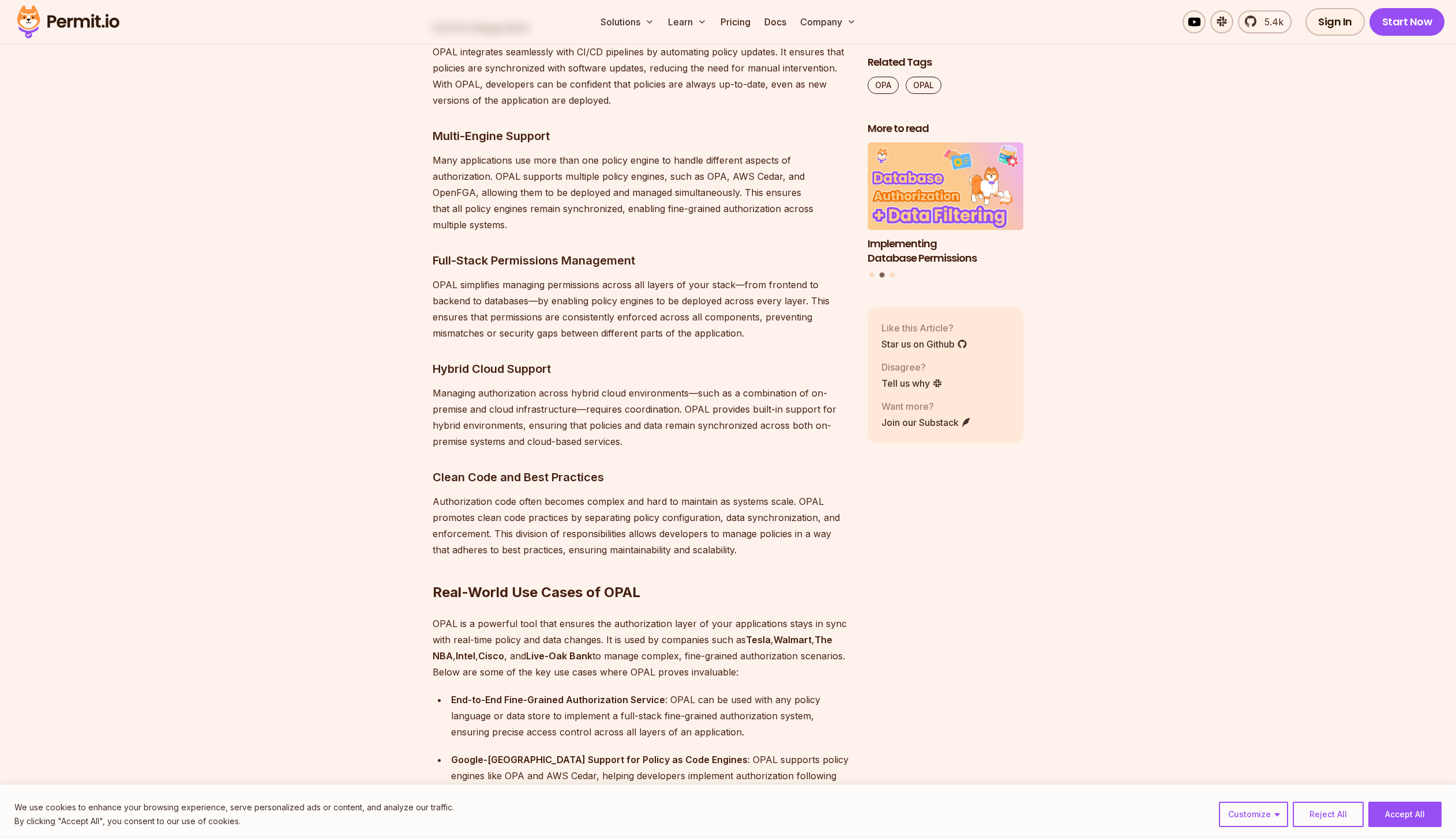
scroll to position [3317, 0]
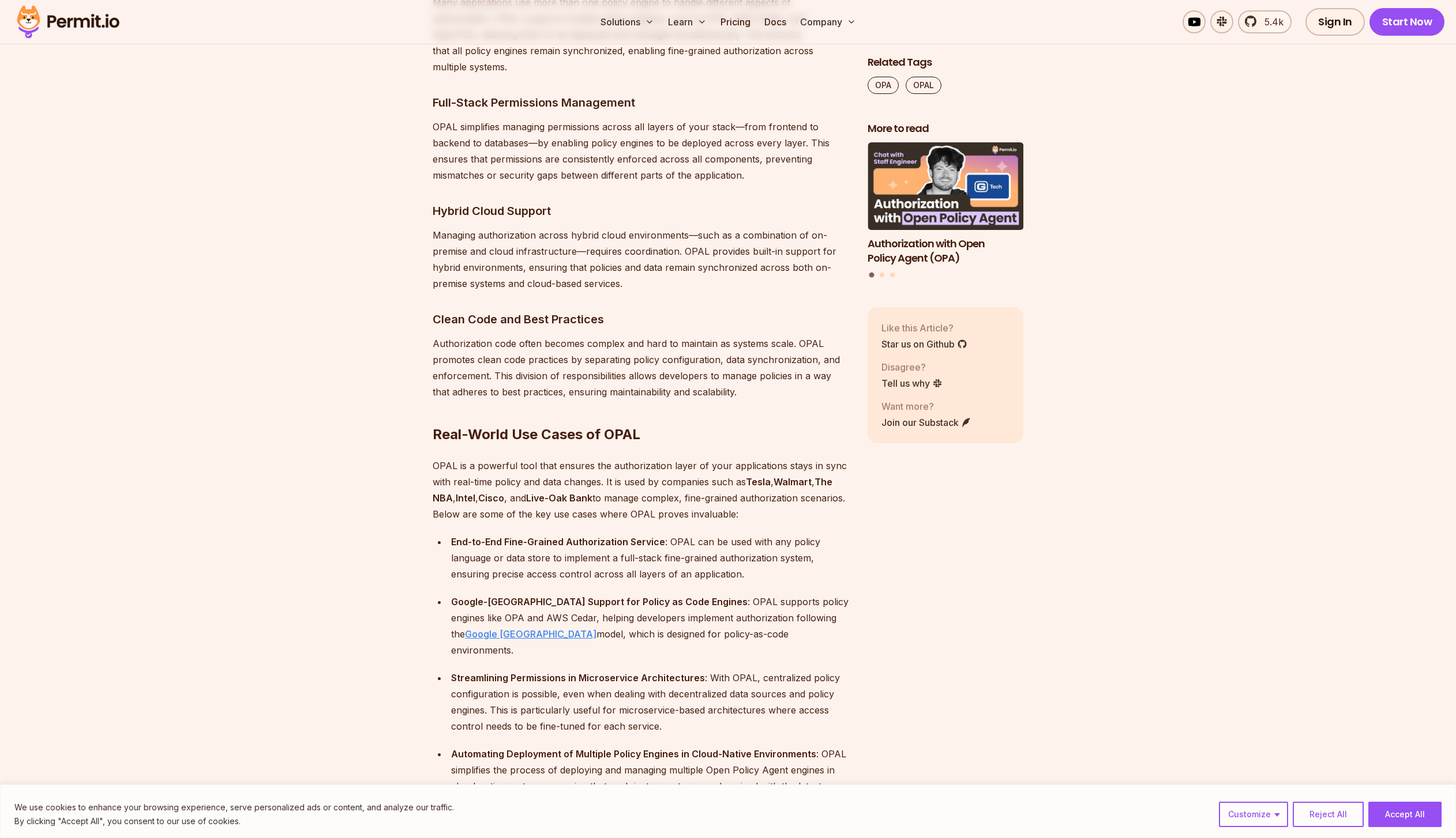
click at [476, 628] on link "Google [GEOGRAPHIC_DATA]" at bounding box center [530, 634] width 132 height 12
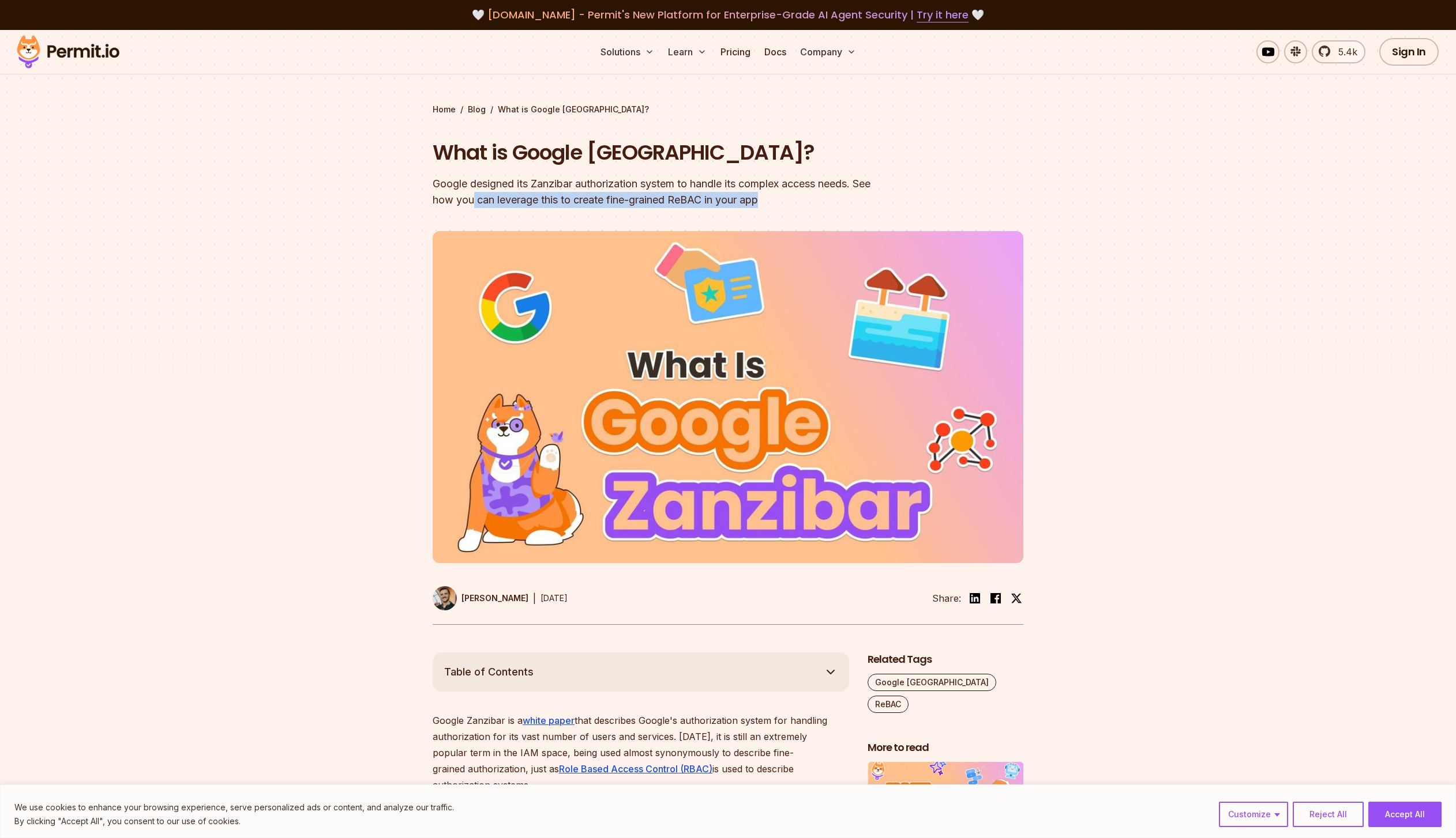
drag, startPoint x: 496, startPoint y: 199, endPoint x: 874, endPoint y: 196, distance: 378.0
click at [874, 196] on div "Google designed its Zanzibar authorization system to handle its complex access …" at bounding box center [654, 192] width 443 height 32
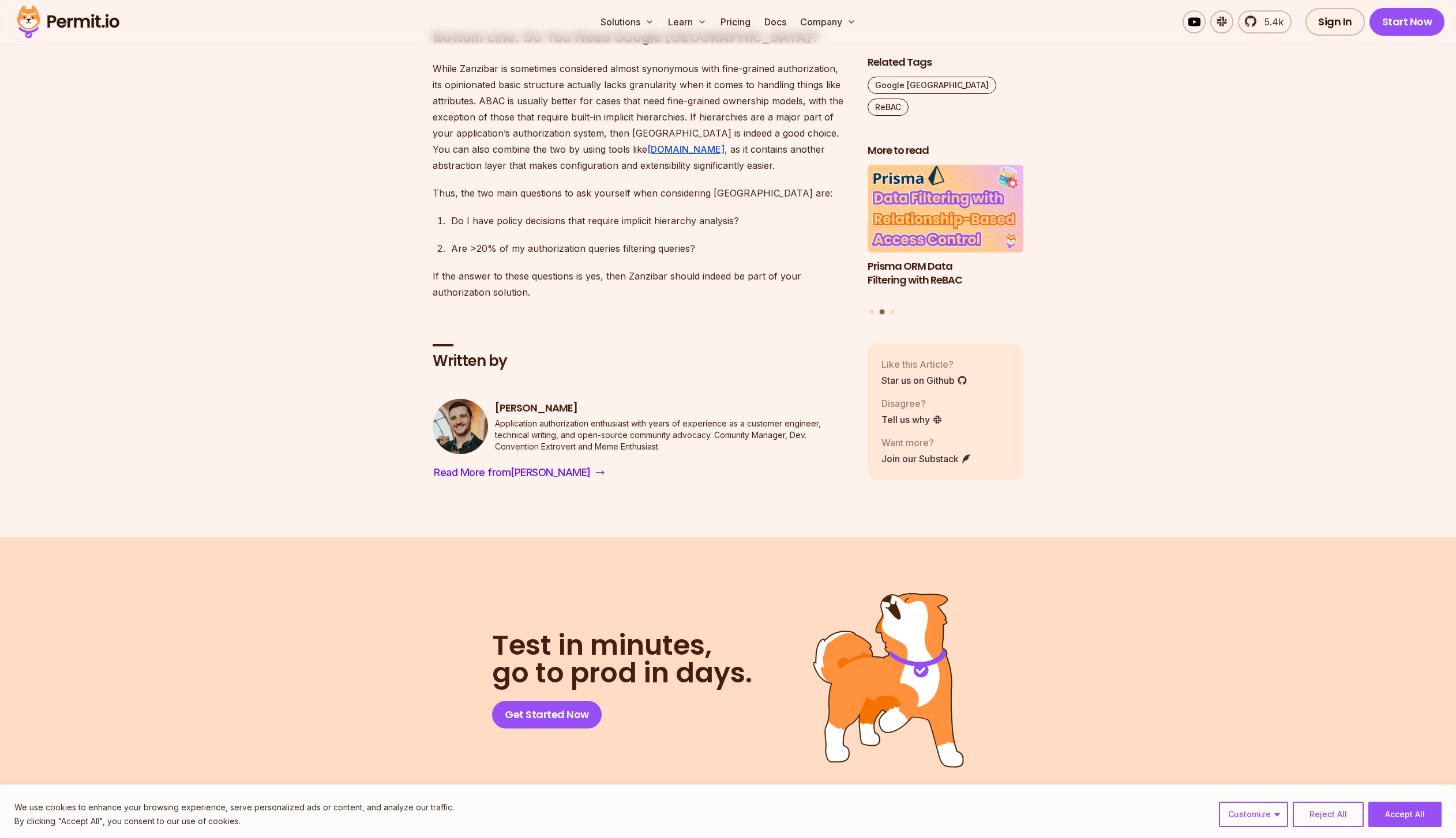
scroll to position [5841, 0]
